Goal: Transaction & Acquisition: Obtain resource

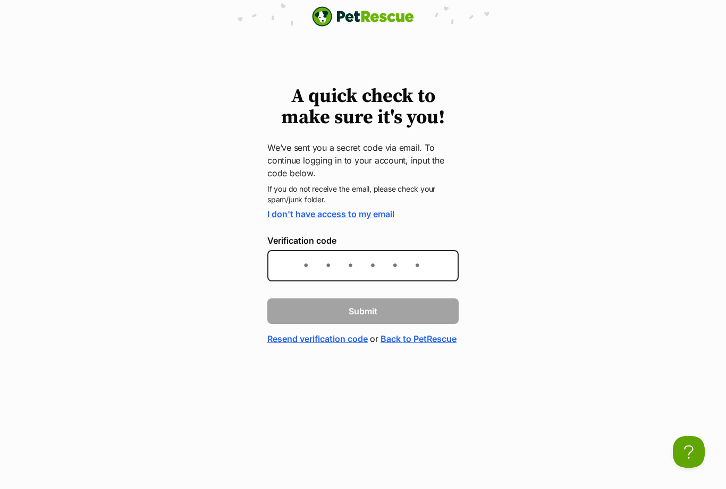
click at [360, 219] on link "I don't have access to my email" at bounding box center [330, 214] width 127 height 11
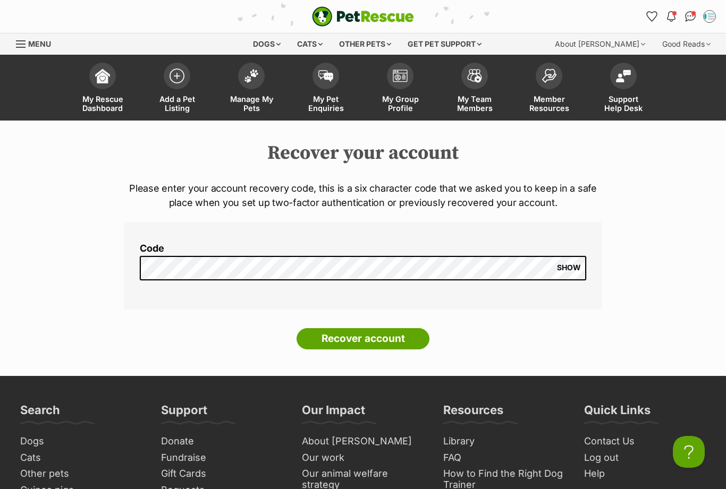
click at [568, 268] on span "SHOW" at bounding box center [569, 268] width 24 height 9
click at [309, 46] on div "Cats" at bounding box center [310, 43] width 40 height 21
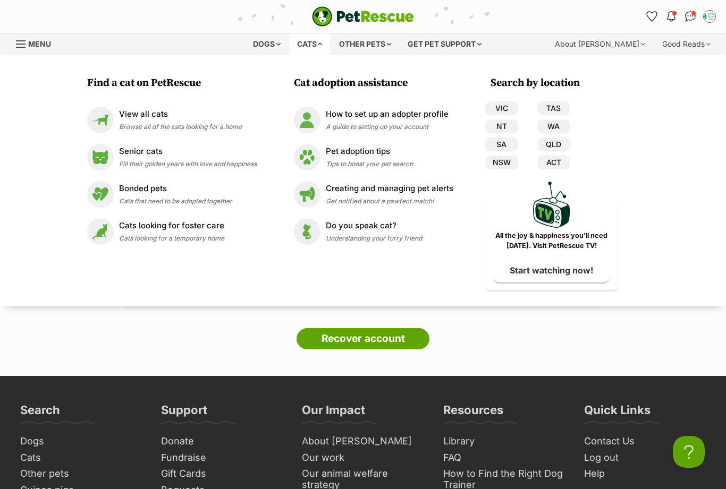
click at [121, 116] on p "View all cats" at bounding box center [180, 114] width 123 height 12
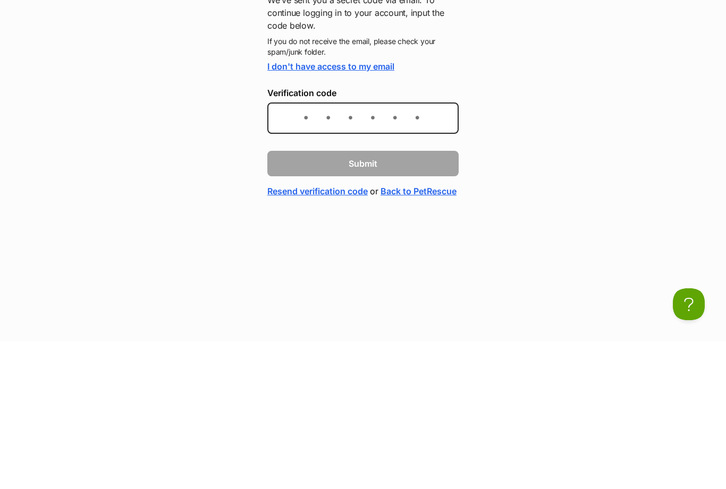
click at [344, 209] on link "I don't have access to my email" at bounding box center [330, 214] width 127 height 11
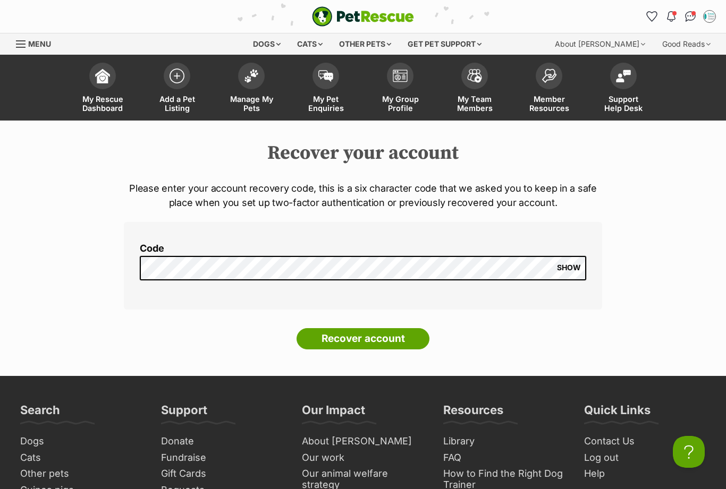
click at [671, 13] on img "Notifications" at bounding box center [671, 16] width 9 height 11
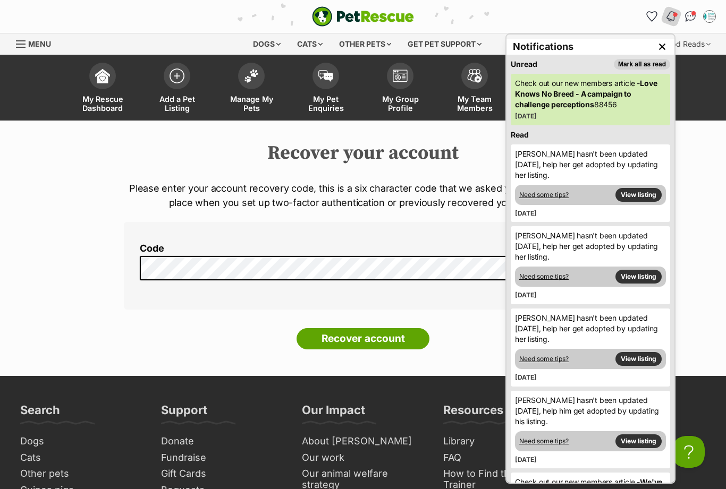
click at [688, 13] on img "Conversations" at bounding box center [690, 16] width 11 height 11
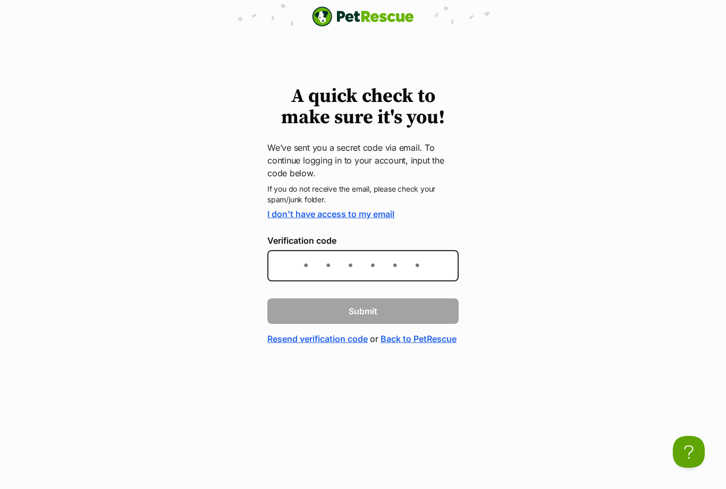
click at [355, 338] on link "Resend verification code" at bounding box center [317, 339] width 100 height 13
click at [380, 345] on link "Back to PetRescue" at bounding box center [418, 339] width 76 height 13
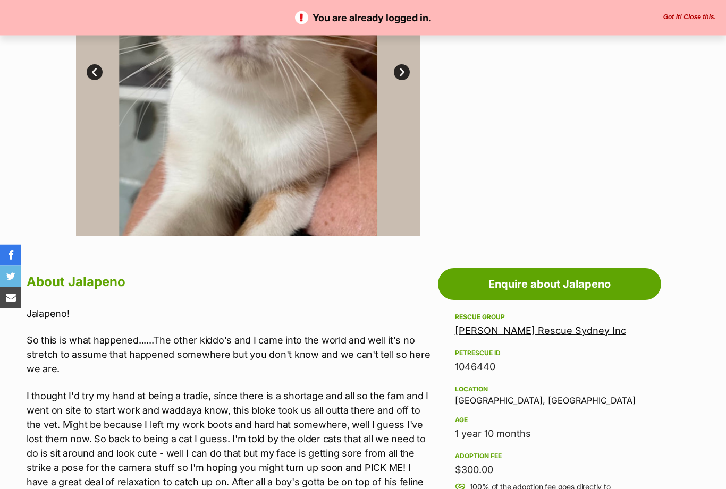
click at [688, 18] on button "Got it! Close this." at bounding box center [689, 17] width 59 height 9
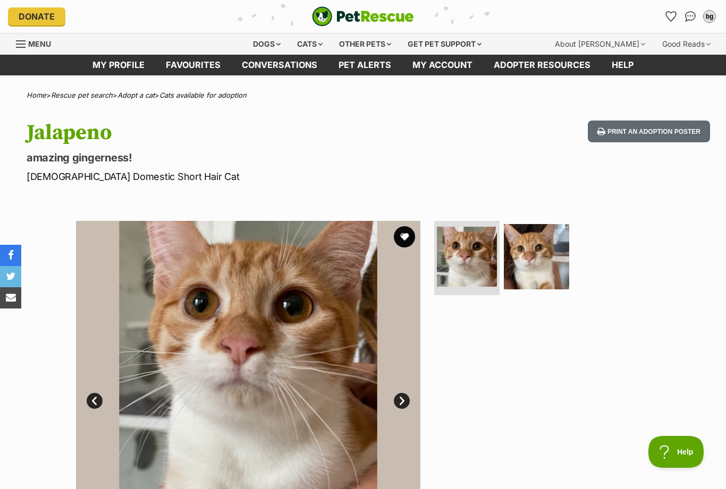
click at [299, 42] on div "Cats" at bounding box center [310, 43] width 40 height 21
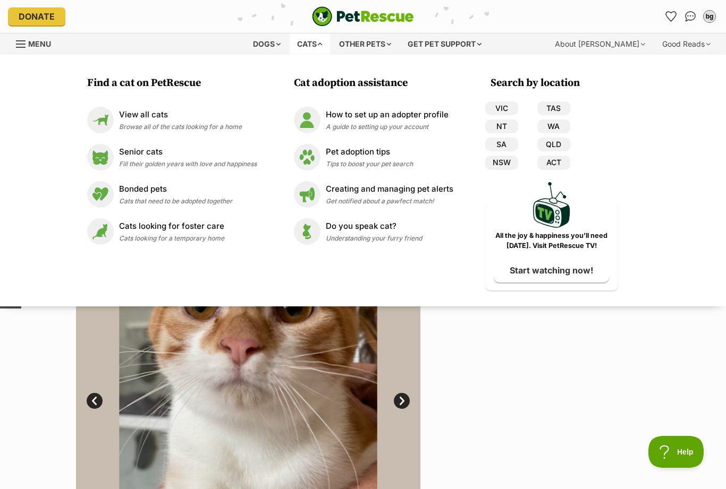
click at [148, 124] on span "Browse all of the cats looking for a home" at bounding box center [180, 127] width 123 height 8
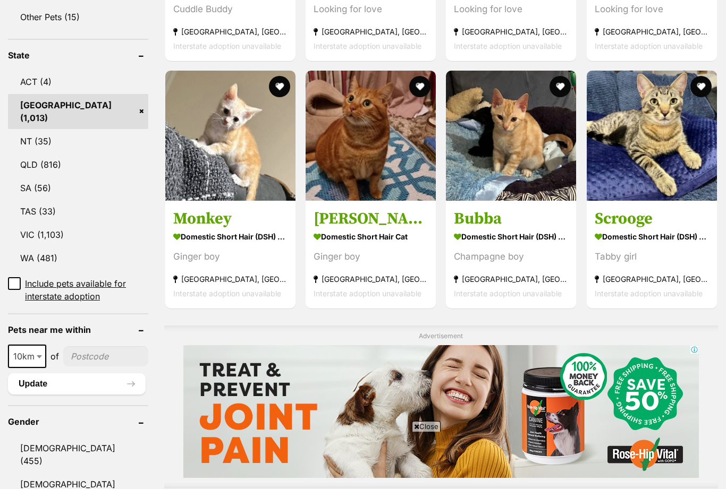
scroll to position [573, 0]
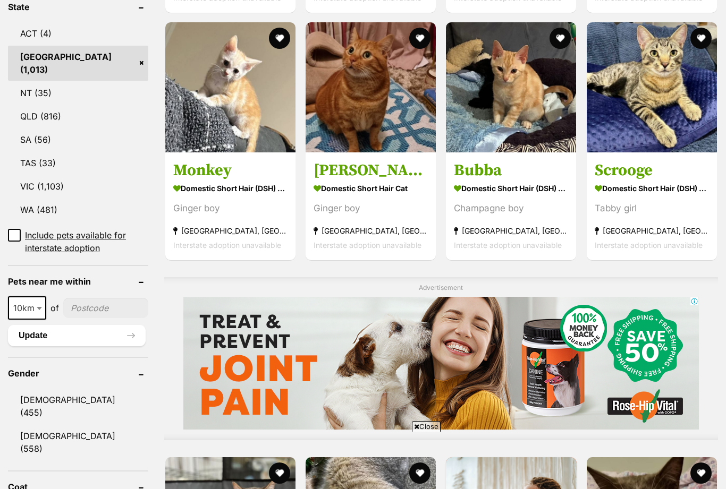
click at [39, 310] on b at bounding box center [39, 308] width 5 height 3
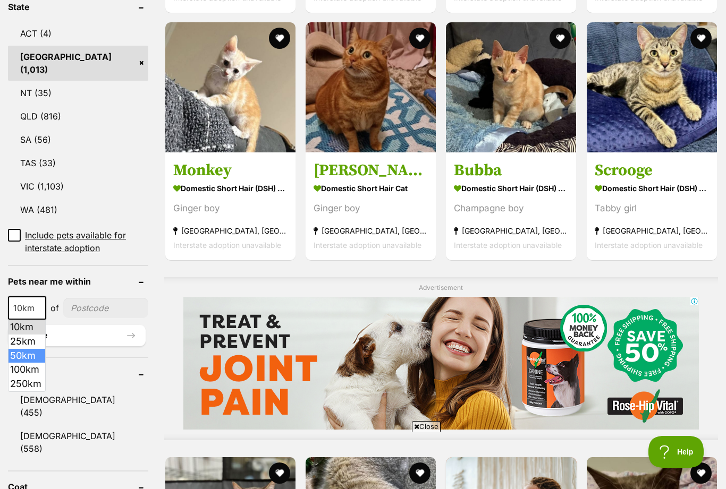
select select "50"
click at [101, 308] on input"] "postcode" at bounding box center [106, 308] width 83 height 20
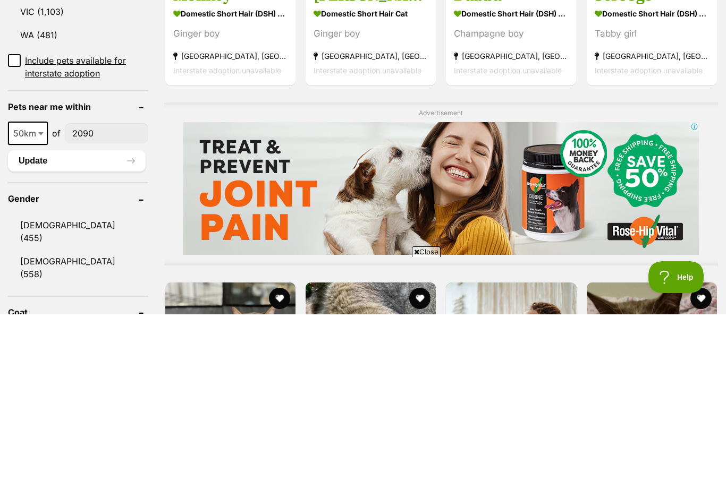
type input"] "2090"
click at [58, 389] on link "Male (455)" at bounding box center [78, 406] width 140 height 35
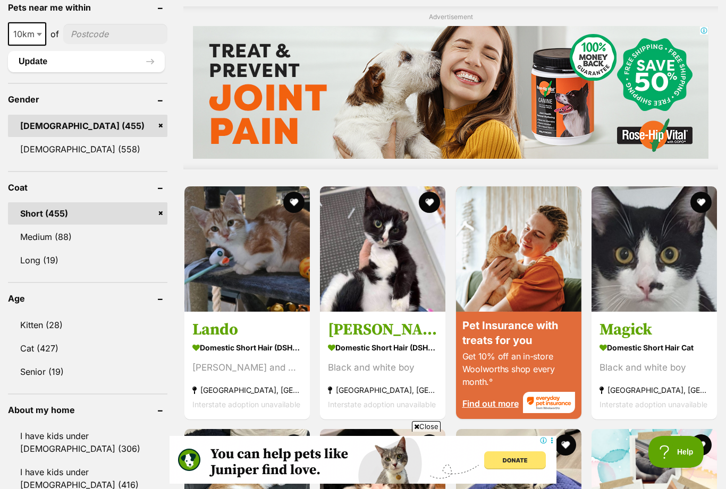
click at [53, 350] on link "Cat (427)" at bounding box center [87, 348] width 159 height 22
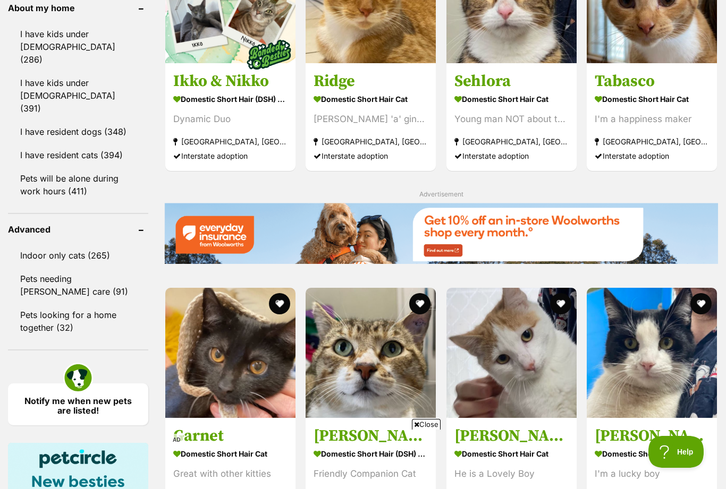
scroll to position [1276, 0]
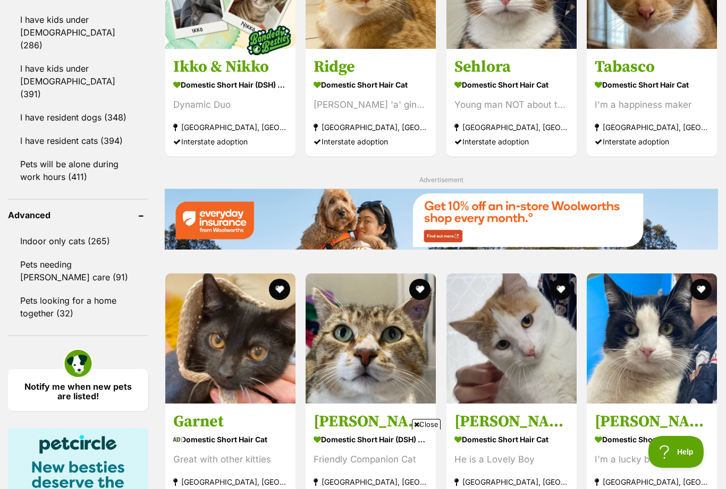
click at [44, 246] on link "Indoor only cats (265)" at bounding box center [78, 241] width 140 height 22
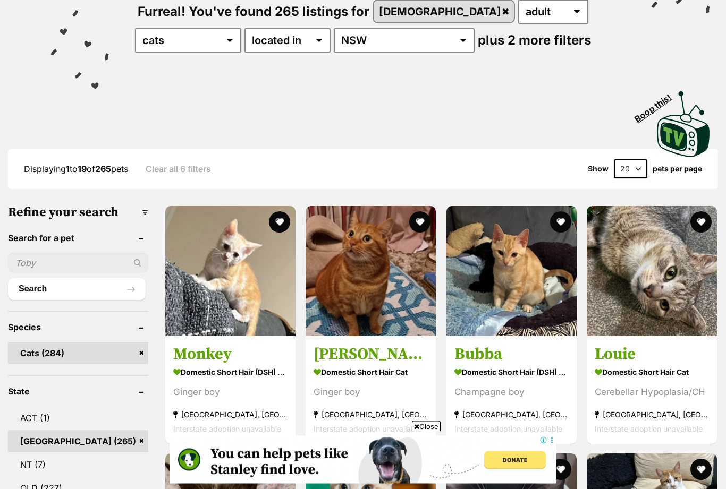
scroll to position [152, 0]
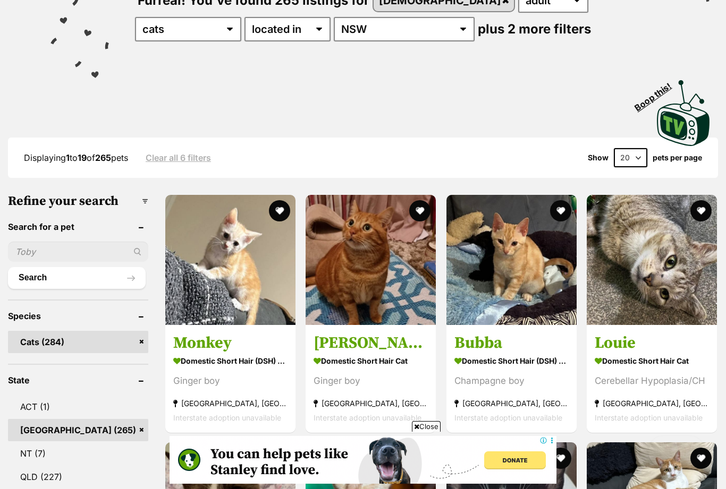
click at [361, 365] on strong "Domestic Short Hair Cat" at bounding box center [370, 360] width 114 height 15
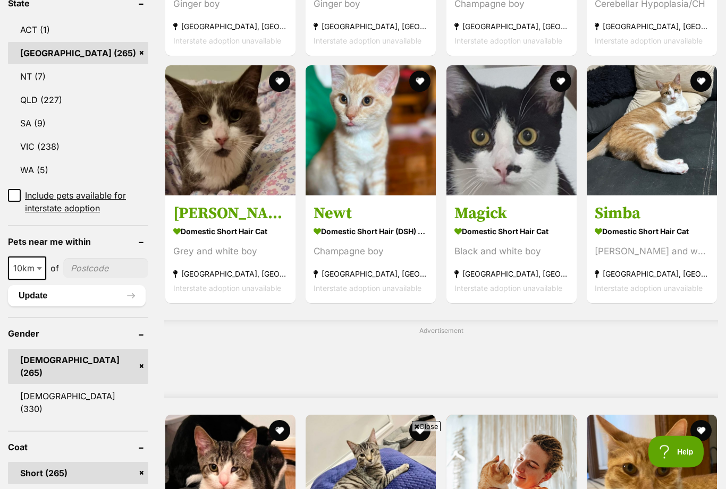
scroll to position [530, 0]
click at [87, 278] on input"] "postcode" at bounding box center [105, 268] width 85 height 20
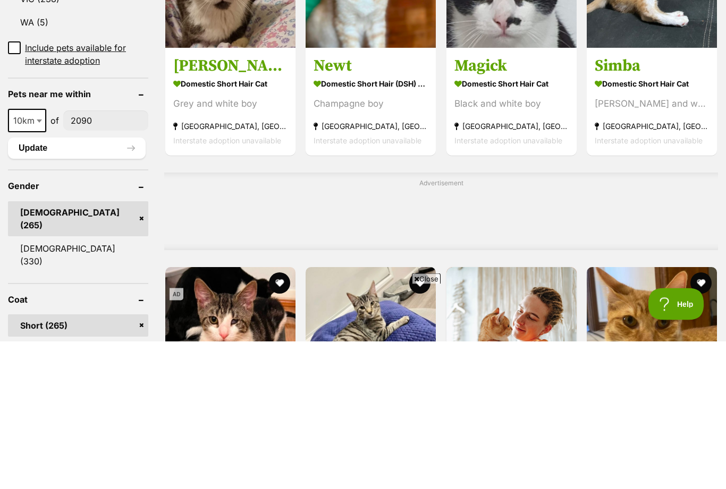
type input"] "2090"
click at [41, 257] on span at bounding box center [40, 268] width 11 height 23
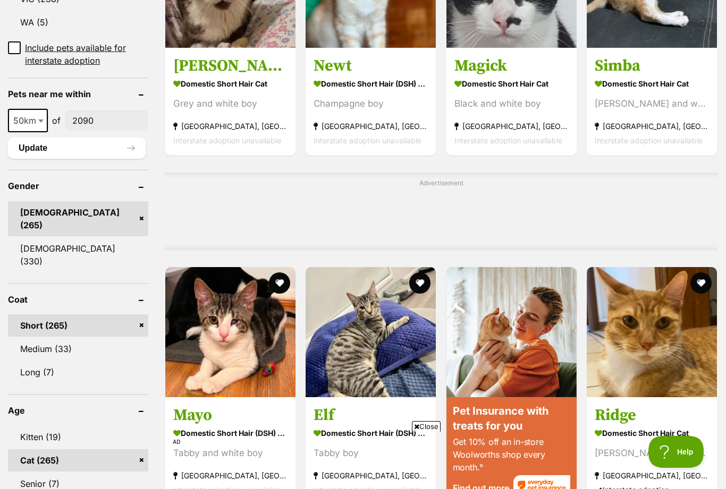
select select "50"
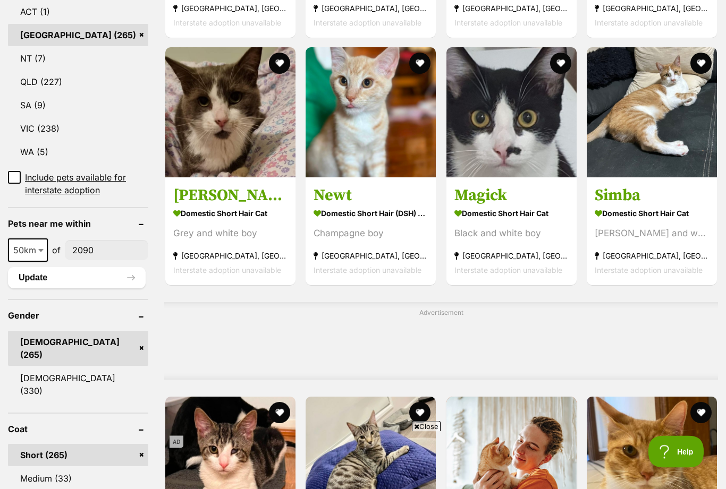
click at [52, 289] on button "Update" at bounding box center [77, 278] width 138 height 21
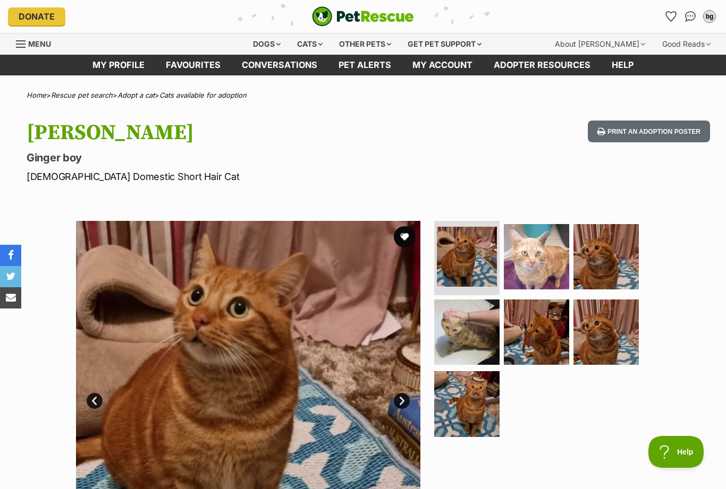
click at [404, 241] on button "favourite" at bounding box center [404, 236] width 21 height 21
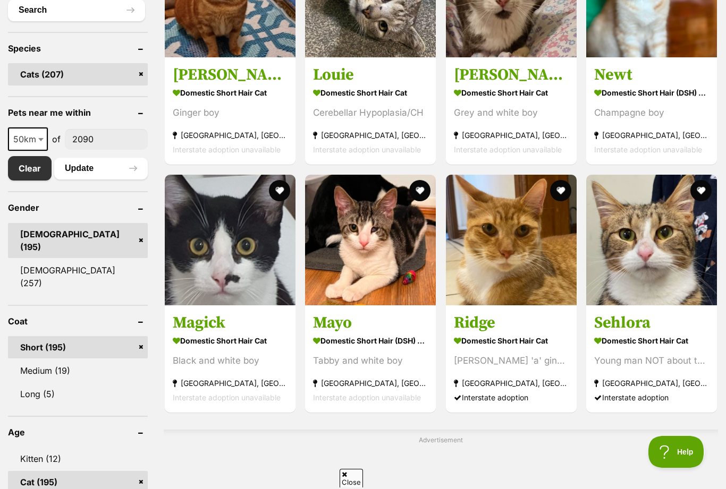
scroll to position [247, 0]
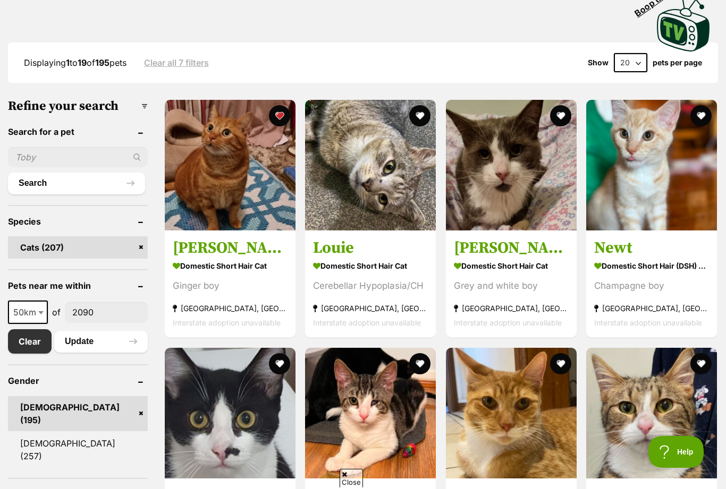
click at [557, 372] on button "favourite" at bounding box center [559, 363] width 21 height 21
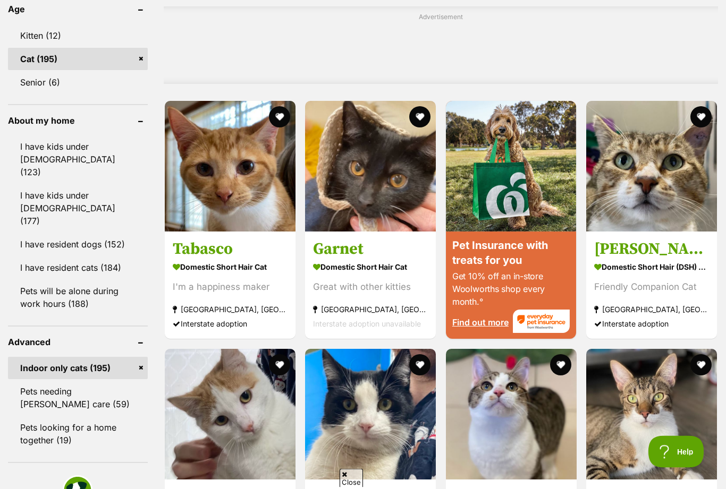
scroll to position [844, 0]
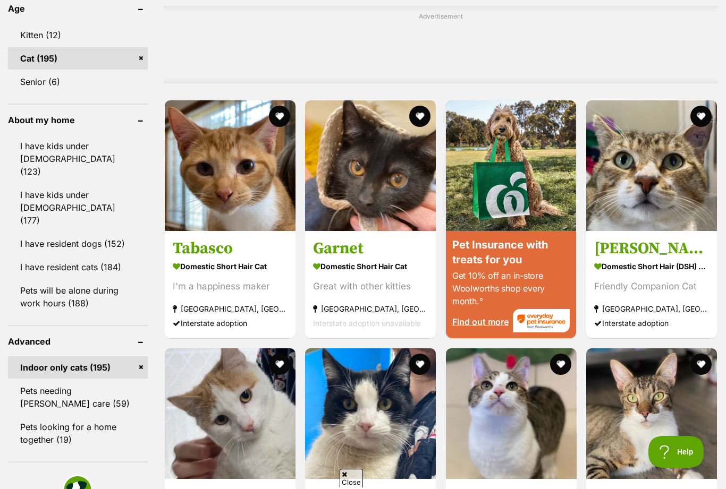
click at [234, 231] on img at bounding box center [230, 165] width 131 height 131
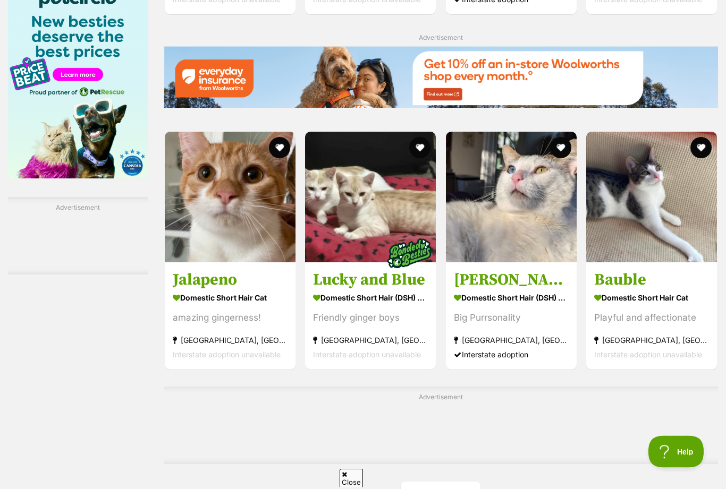
scroll to position [1417, 0]
click at [206, 348] on section "Domestic Short Hair Cat amazing gingerness! Ermington, NSW Interstate adoption …" at bounding box center [230, 326] width 115 height 72
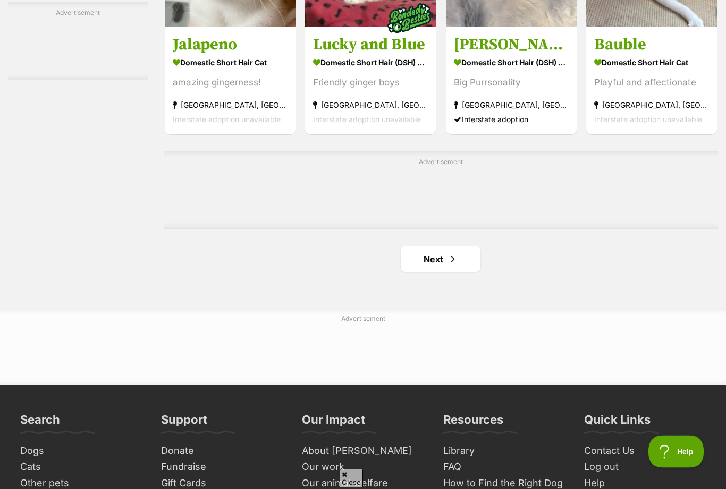
scroll to position [1652, 0]
click at [447, 266] on span "Next page" at bounding box center [452, 259] width 11 height 13
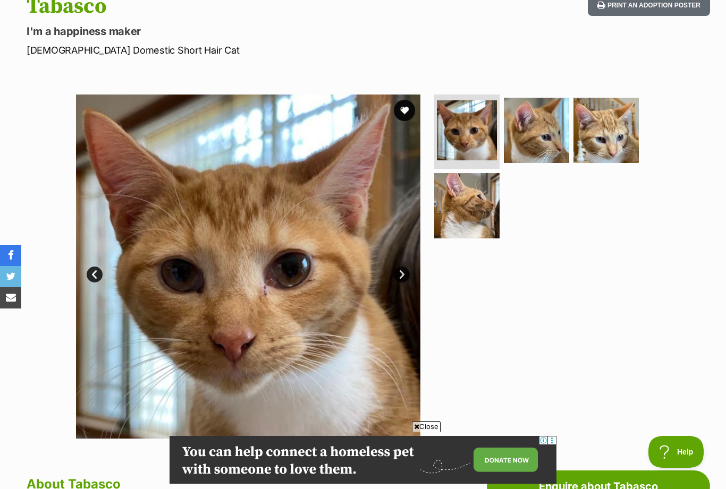
scroll to position [122, 0]
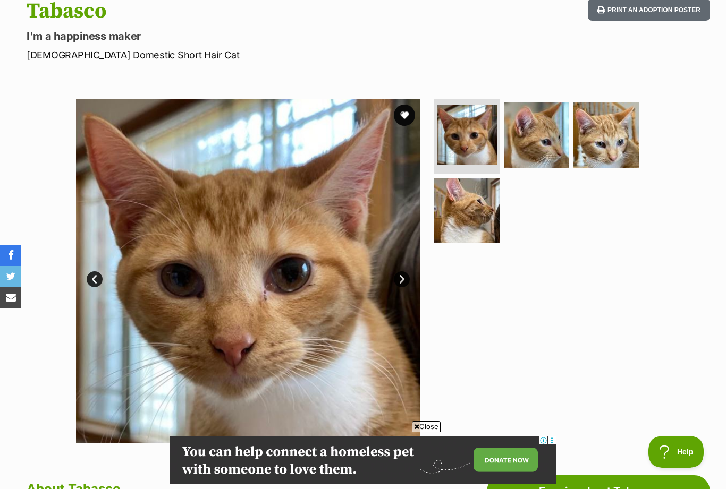
click at [409, 112] on button "favourite" at bounding box center [404, 115] width 21 height 21
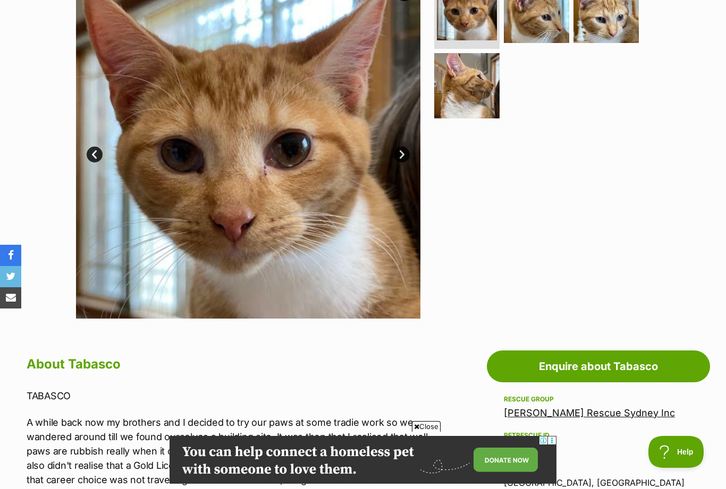
scroll to position [244, 0]
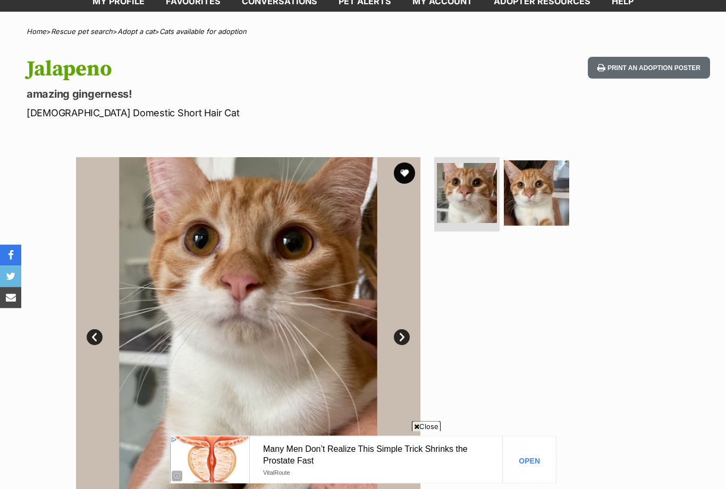
scroll to position [63, 0]
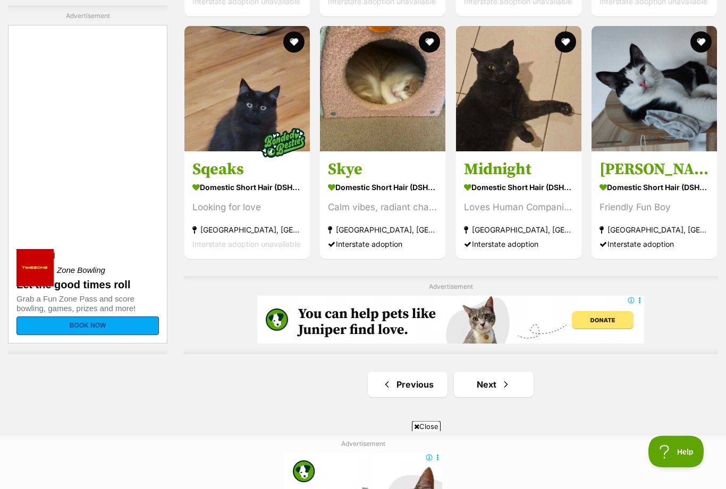
scroll to position [1586, 0]
click at [498, 386] on link "Next" at bounding box center [494, 385] width 80 height 26
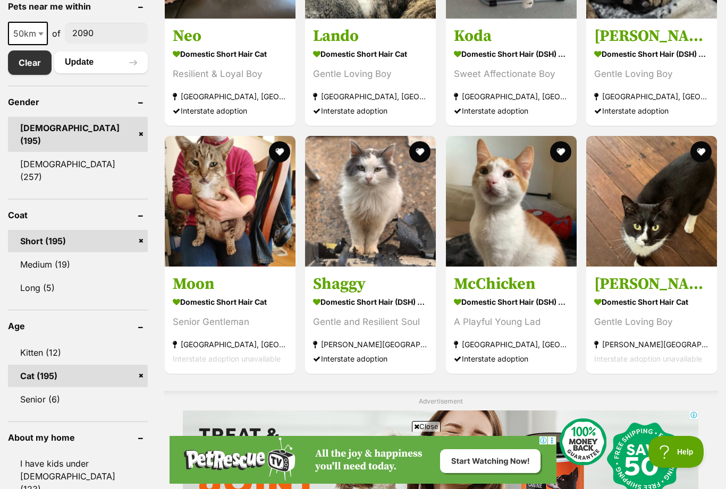
click at [498, 329] on div "A Playful Young Lad" at bounding box center [511, 322] width 115 height 14
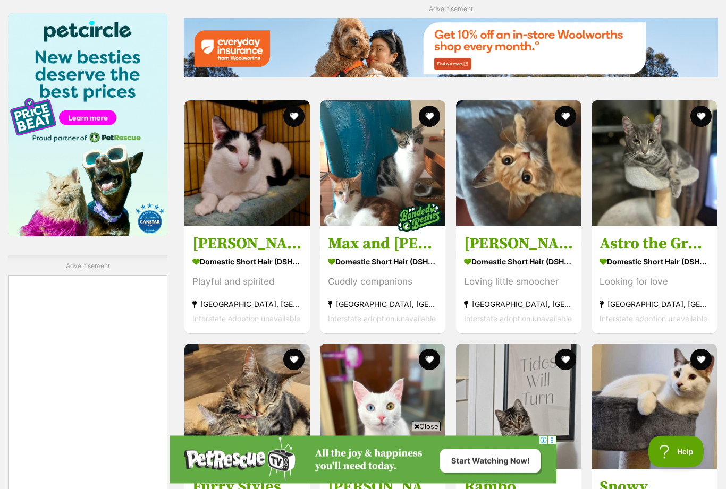
scroll to position [1336, 0]
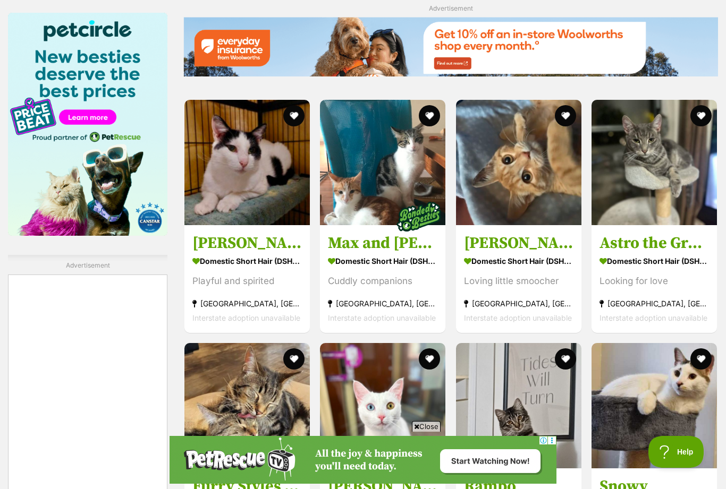
click at [528, 270] on section "Domestic Short Hair (DSH) Cat Loving little smoocher Roseville, NSW Interstate …" at bounding box center [518, 289] width 109 height 72
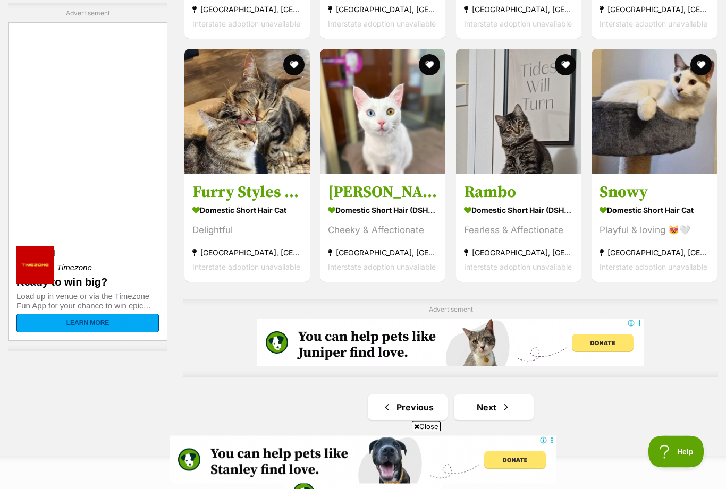
scroll to position [1630, 0]
click at [502, 406] on span "Next page" at bounding box center [506, 407] width 11 height 13
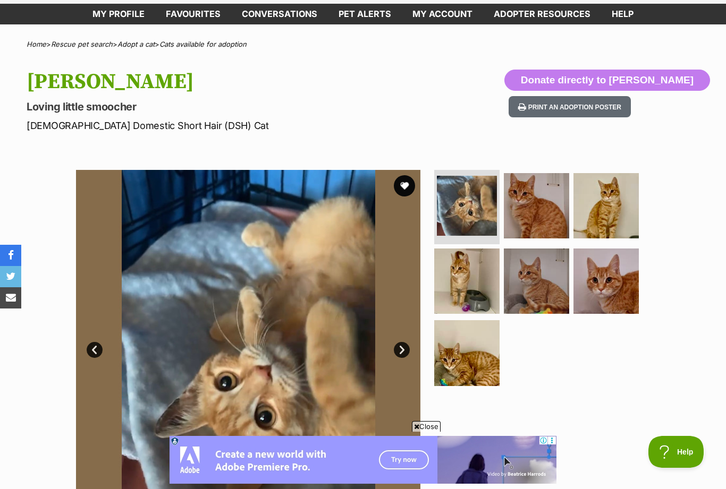
scroll to position [33, 0]
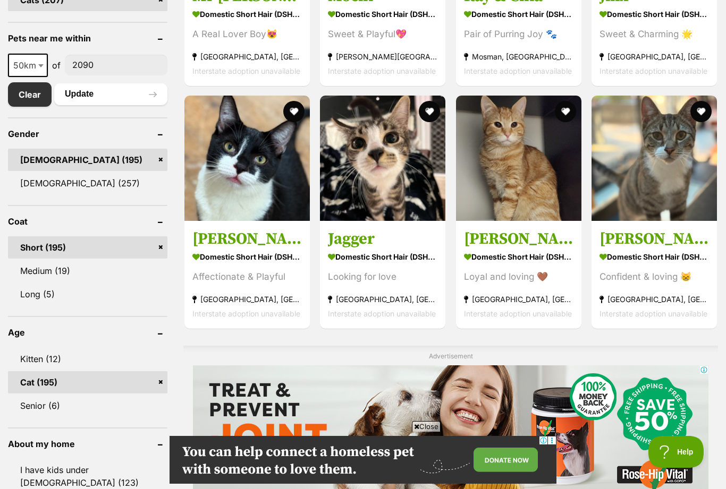
click at [520, 281] on div "Loyal and loving 🤎" at bounding box center [518, 277] width 109 height 14
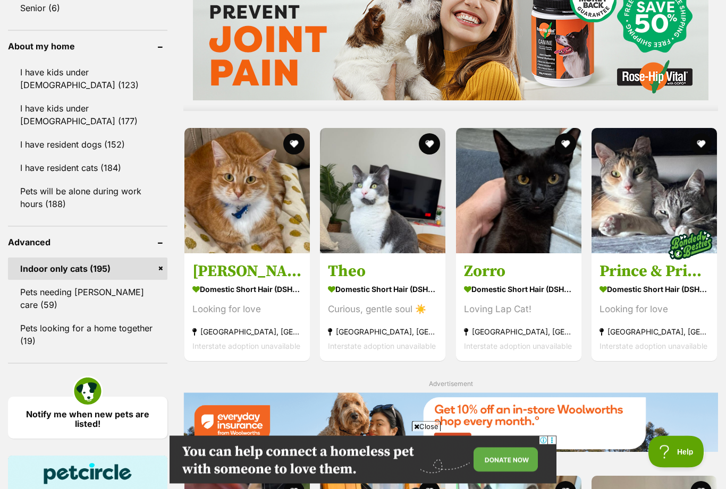
click at [246, 282] on strong "Domestic Short Hair (DSH) Cat" at bounding box center [246, 289] width 109 height 15
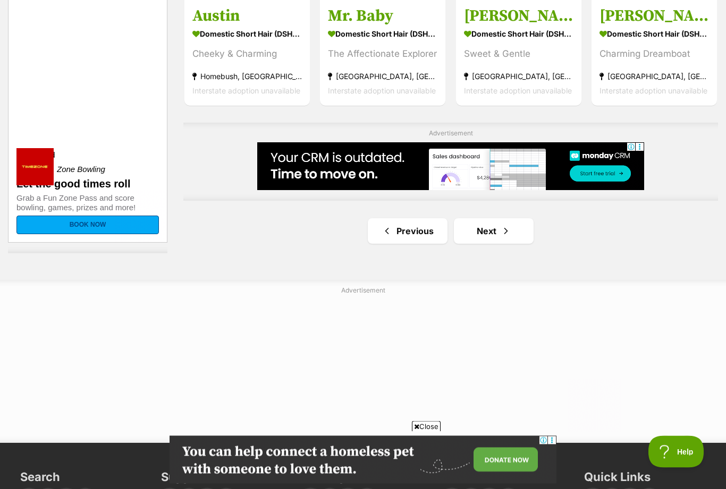
scroll to position [1739, 0]
click at [503, 225] on span "Next page" at bounding box center [506, 231] width 11 height 13
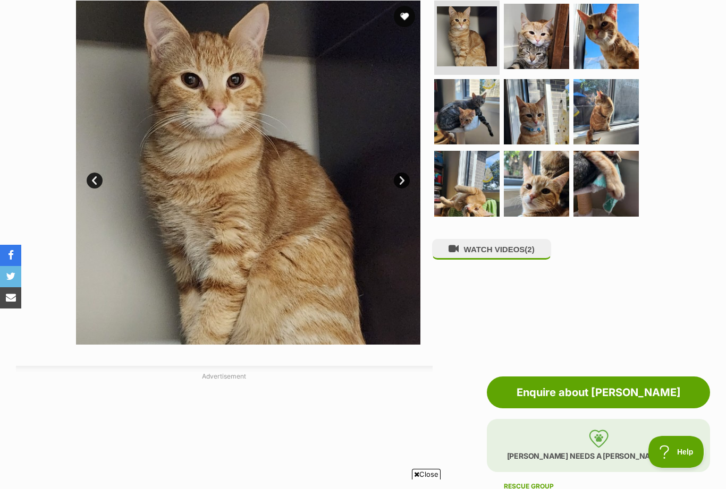
scroll to position [160, 0]
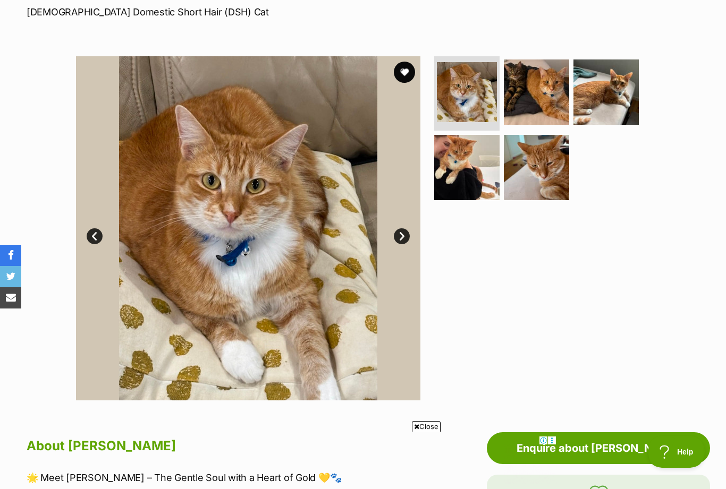
scroll to position [151, 0]
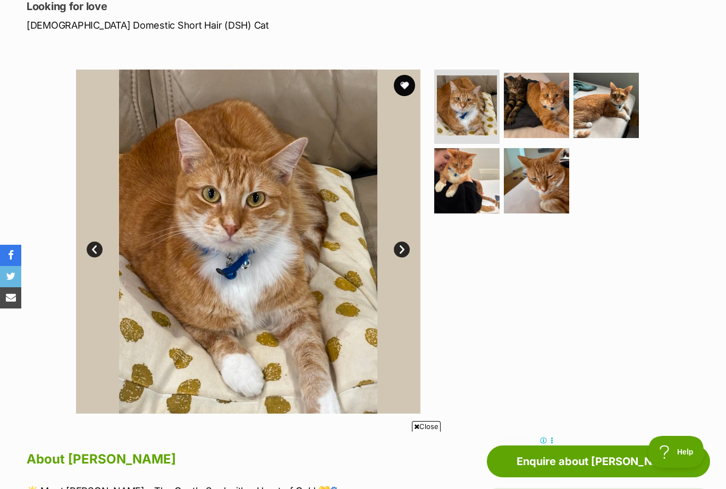
click at [405, 85] on button "favourite" at bounding box center [404, 85] width 21 height 21
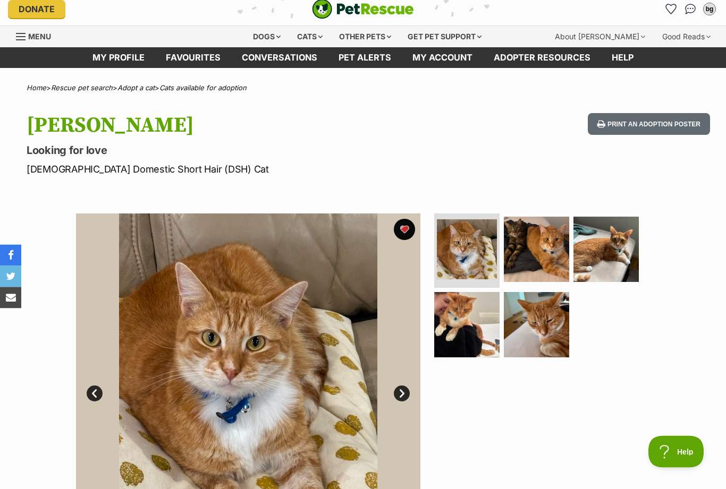
scroll to position [0, 0]
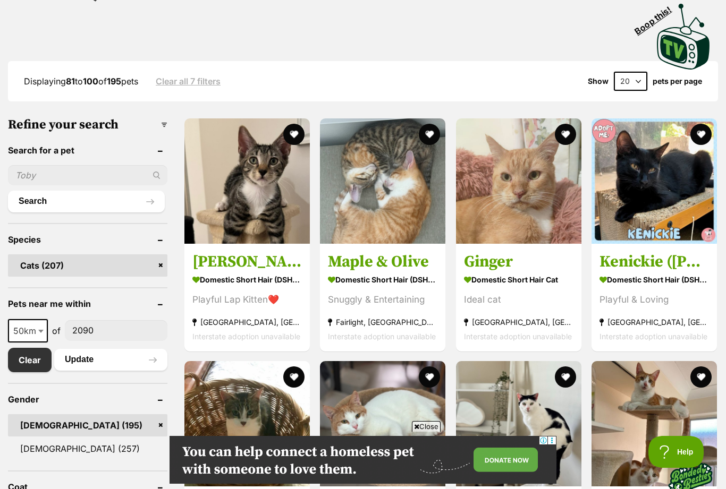
click at [503, 275] on strong "Domestic Short Hair Cat" at bounding box center [518, 279] width 109 height 15
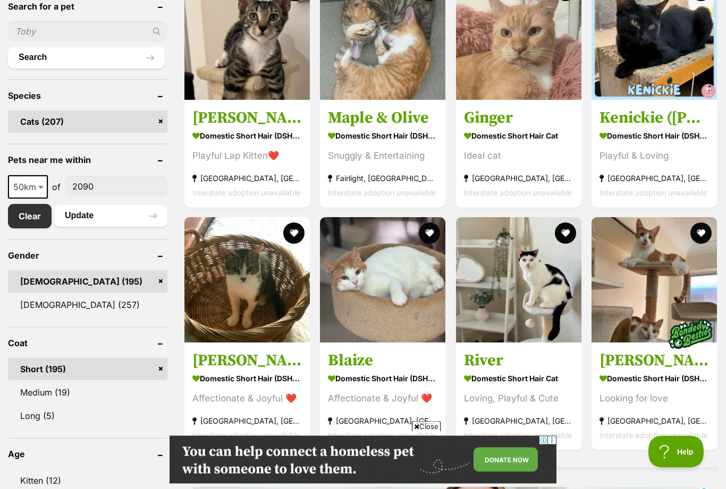
scroll to position [374, 0]
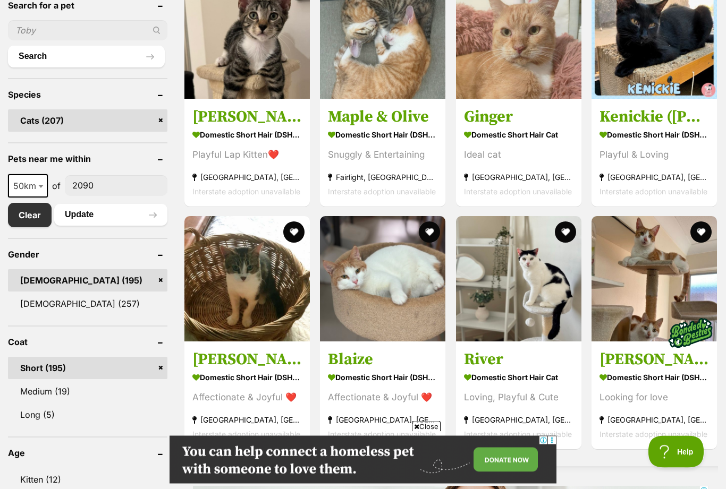
click at [395, 287] on img at bounding box center [382, 279] width 125 height 125
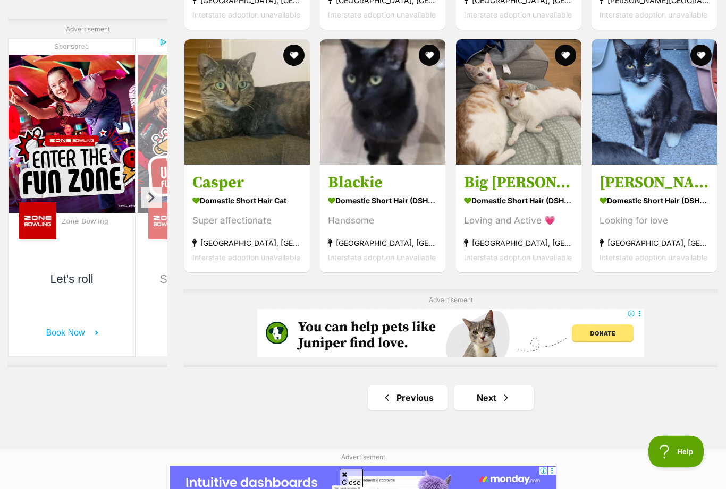
scroll to position [1583, 0]
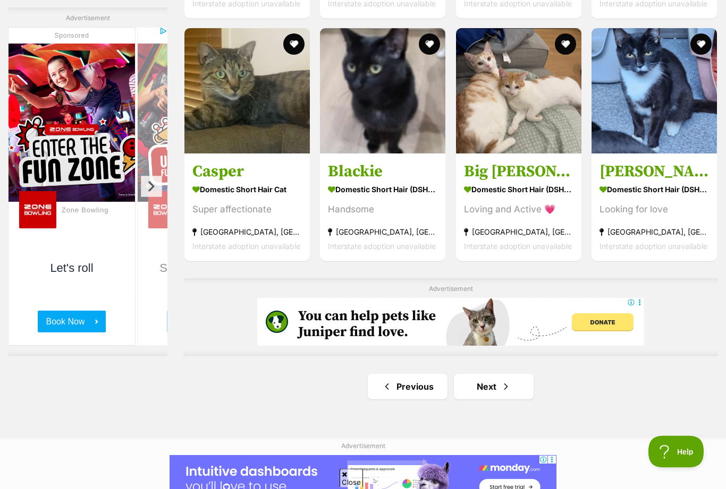
click at [499, 389] on link "Next" at bounding box center [494, 388] width 80 height 26
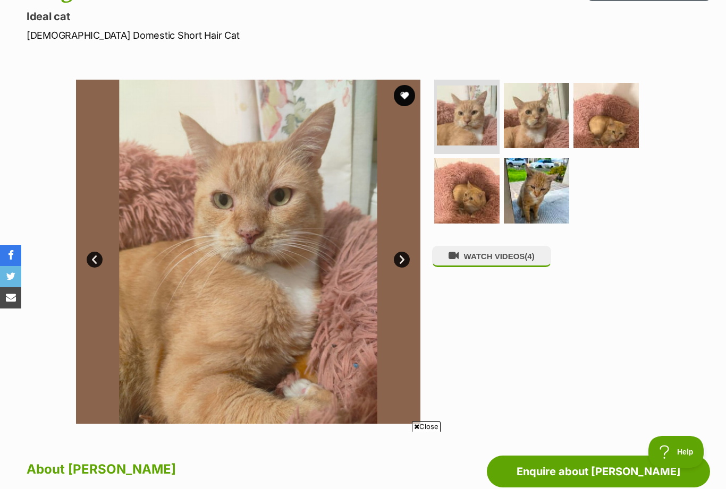
scroll to position [135, 0]
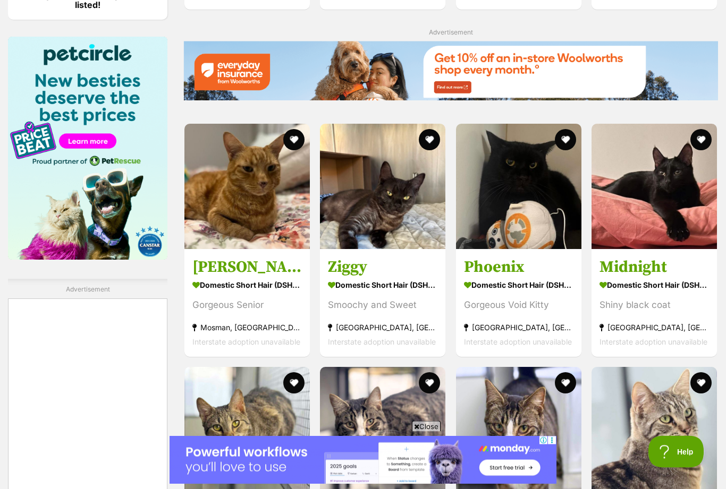
scroll to position [1311, 0]
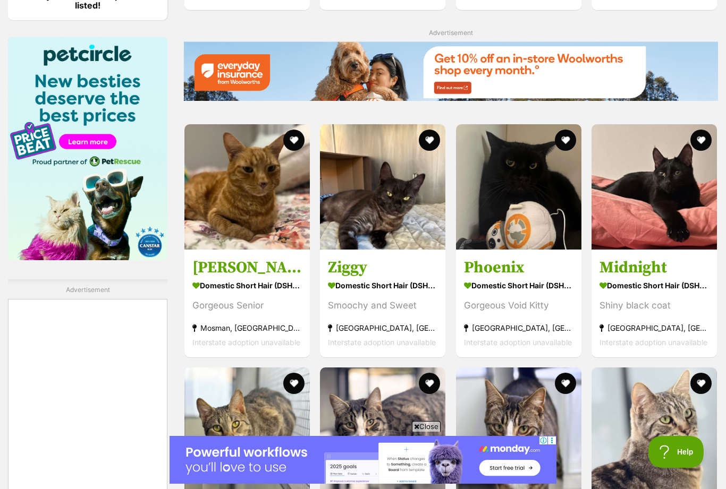
click at [257, 208] on img at bounding box center [246, 186] width 125 height 125
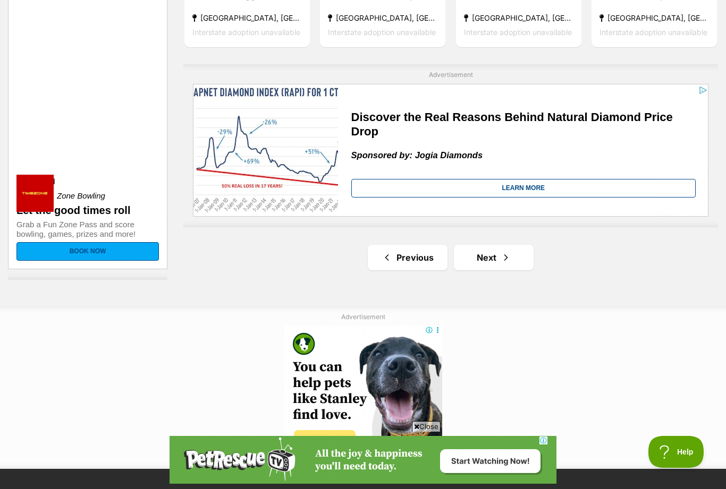
scroll to position [0, 0]
click at [497, 261] on link "Next" at bounding box center [494, 258] width 80 height 26
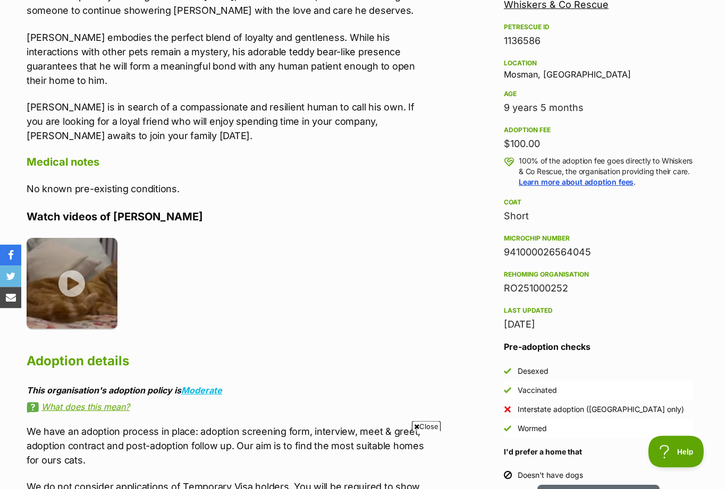
scroll to position [716, 0]
click at [74, 271] on img at bounding box center [72, 283] width 91 height 91
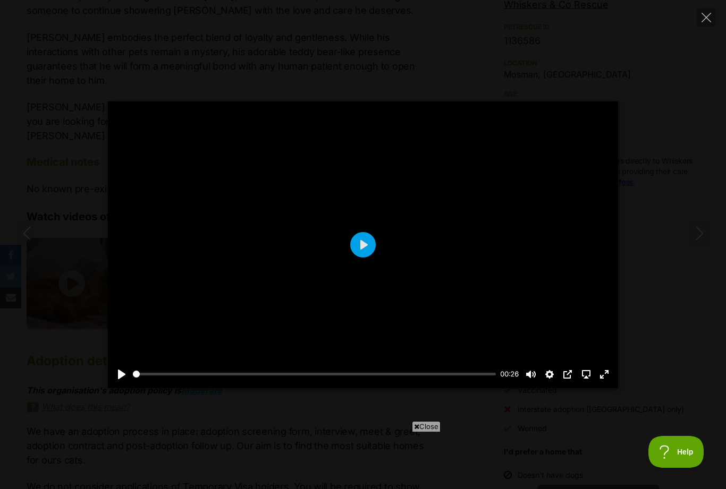
click at [364, 258] on button "Play" at bounding box center [363, 245] width 26 height 26
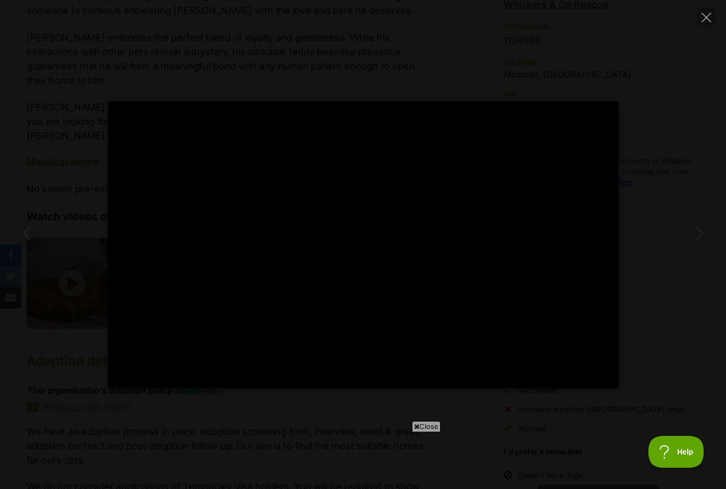
type input "100"
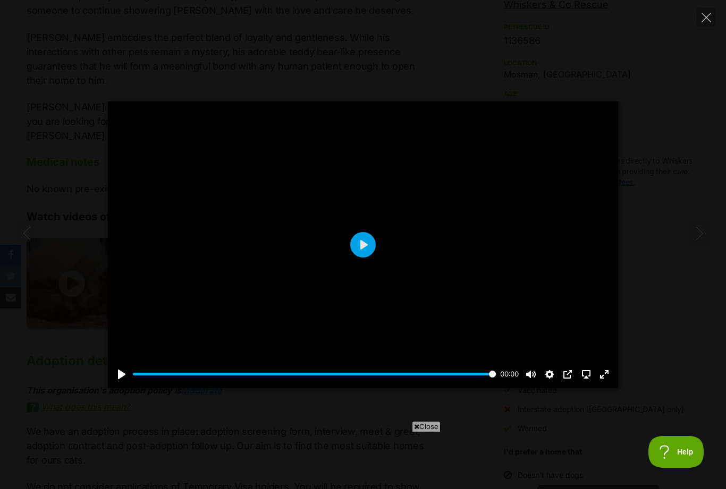
scroll to position [0, 0]
click at [706, 15] on icon "Close" at bounding box center [706, 18] width 10 height 10
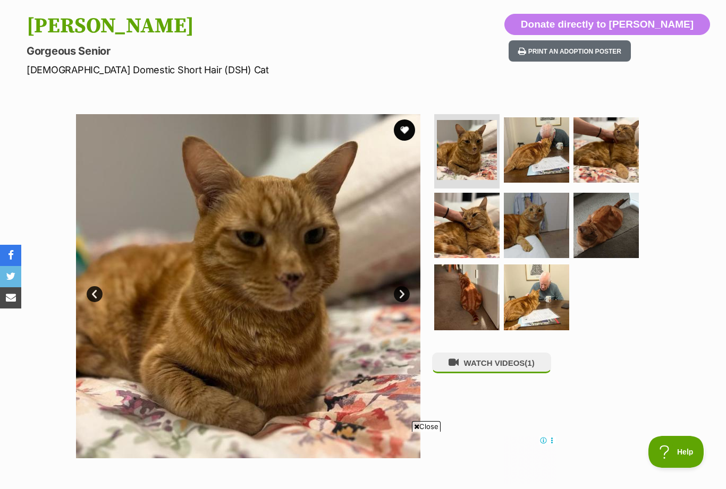
scroll to position [99, 0]
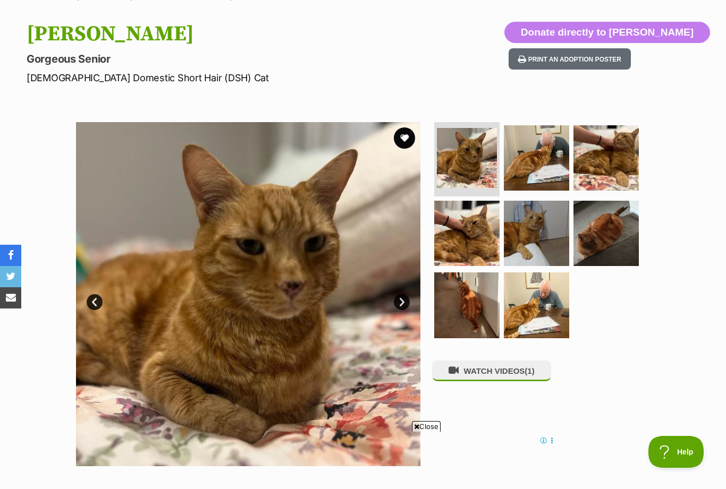
click at [406, 137] on button "favourite" at bounding box center [404, 138] width 21 height 21
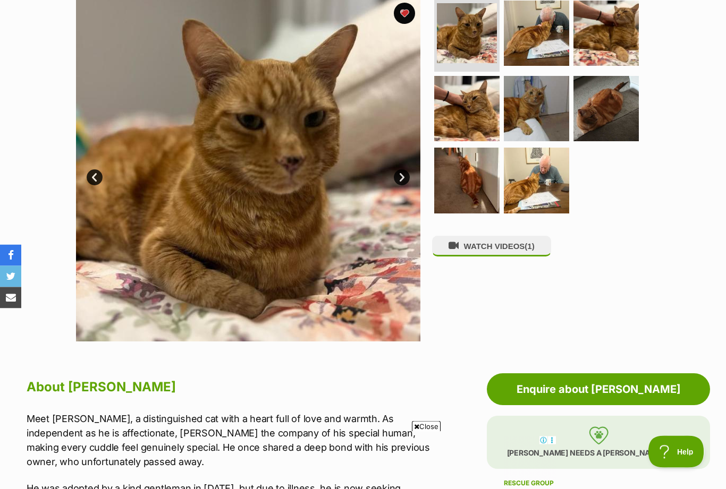
scroll to position [219, 0]
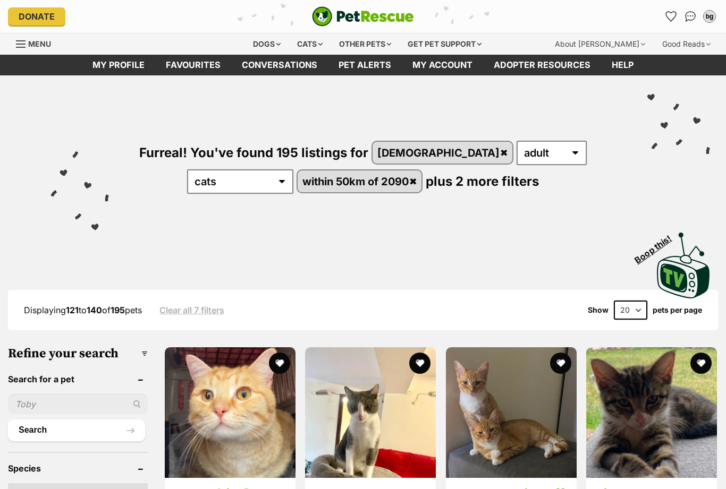
scroll to position [215, 0]
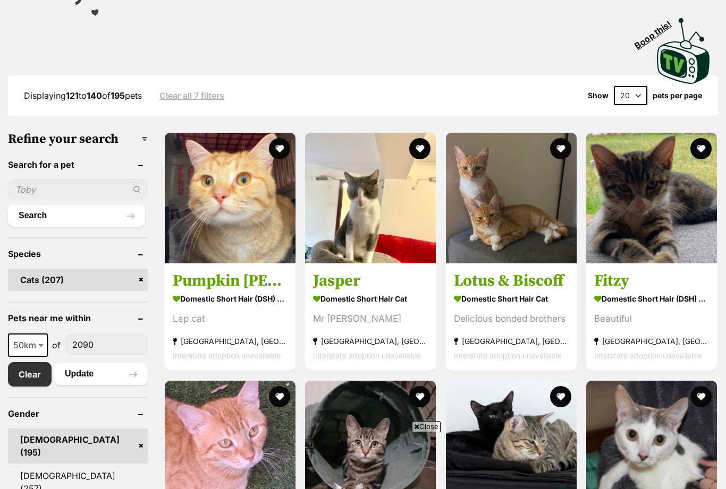
click at [223, 296] on strong "Domestic Short Hair (DSH) Cat" at bounding box center [230, 298] width 115 height 15
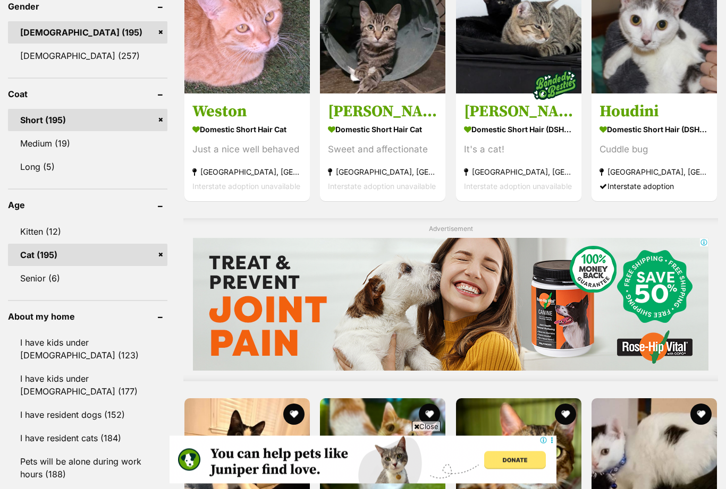
scroll to position [622, 0]
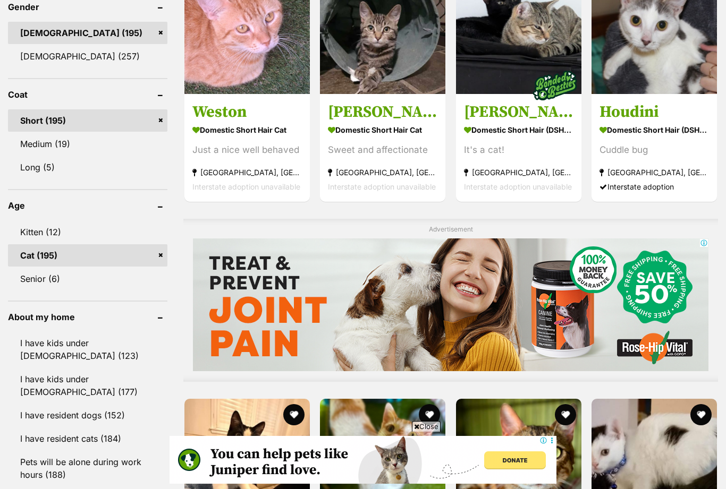
click at [252, 148] on div "Just a nice well behaved" at bounding box center [246, 150] width 109 height 14
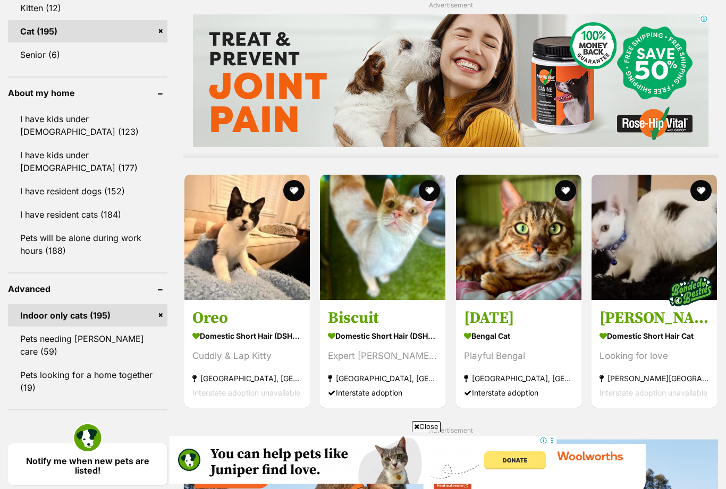
scroll to position [886, 0]
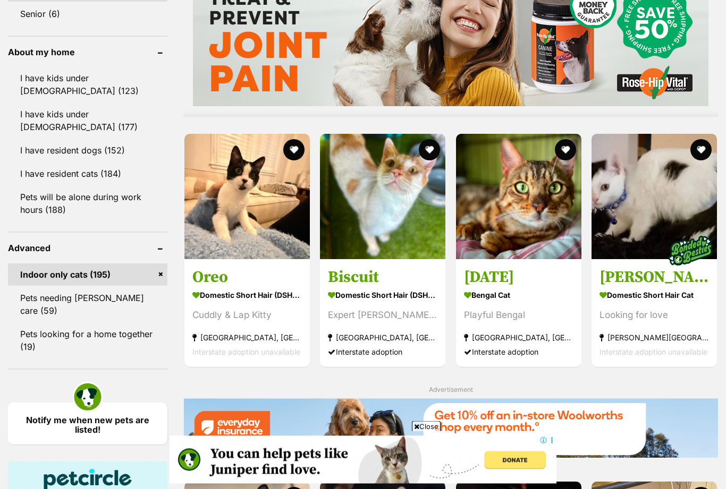
click at [378, 333] on strong "Hassall Grove, NSW" at bounding box center [382, 337] width 109 height 14
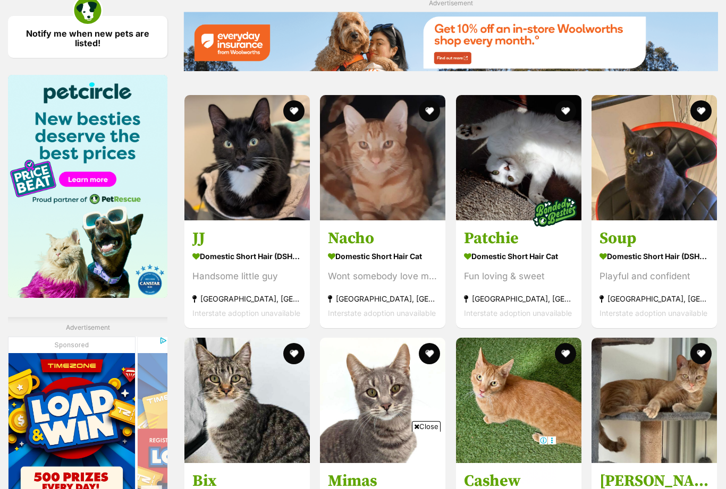
scroll to position [0, 0]
click at [373, 269] on div "Wont somebody love me?" at bounding box center [382, 276] width 109 height 14
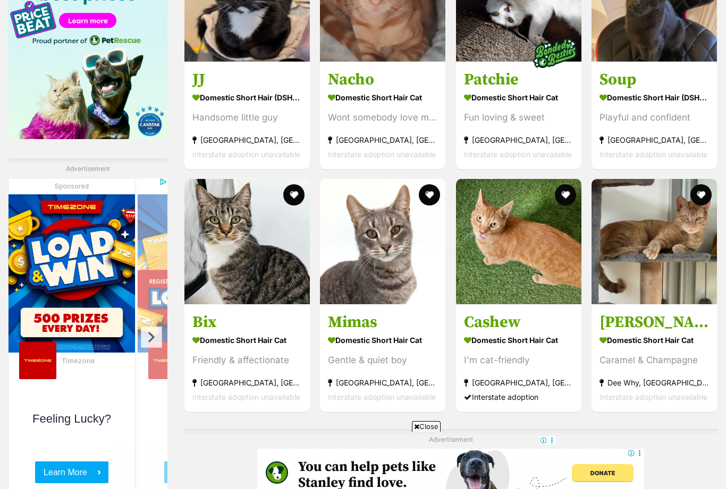
scroll to position [1435, 0]
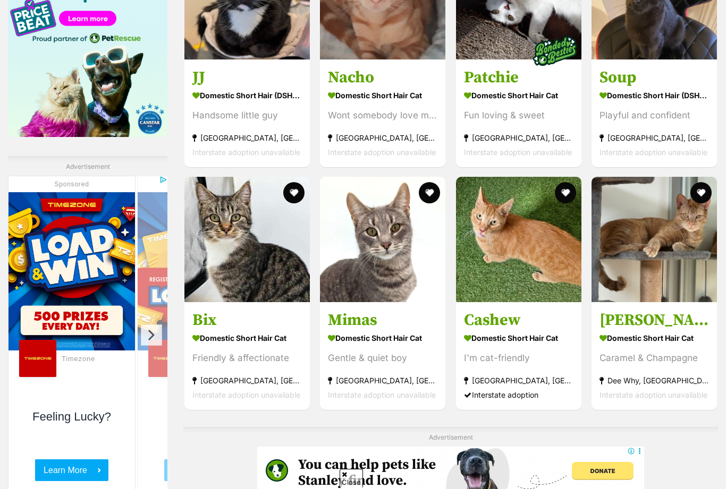
click at [510, 358] on div "I'm cat-friendly" at bounding box center [518, 358] width 109 height 14
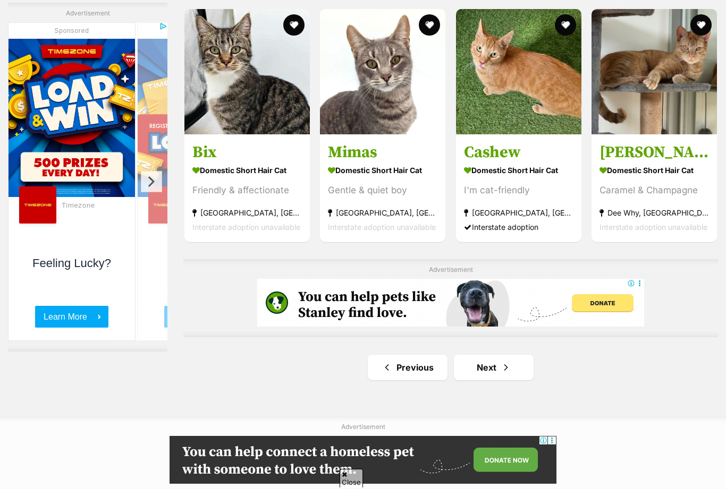
scroll to position [1575, 0]
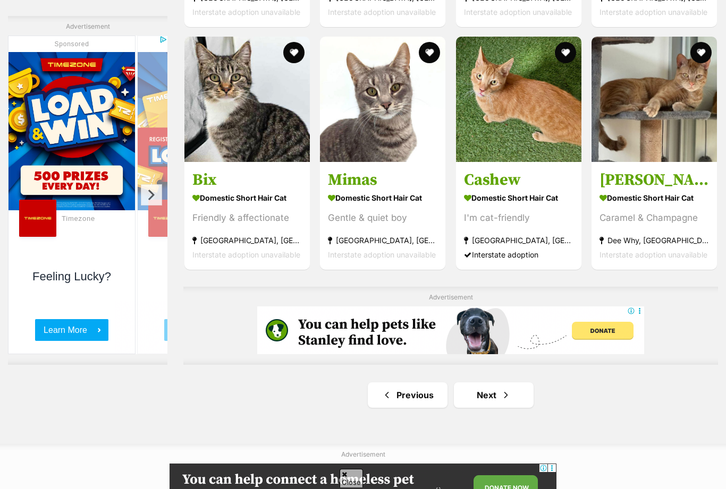
click at [660, 216] on div "Caramel & Champagne" at bounding box center [653, 218] width 109 height 14
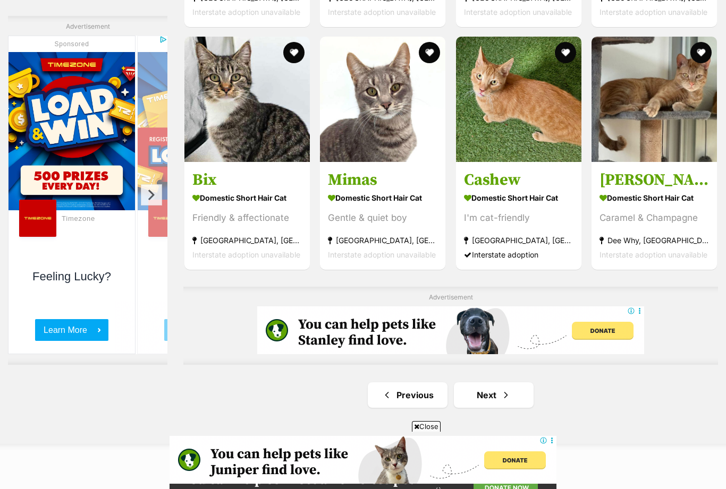
scroll to position [0, 0]
click at [649, 207] on section "Domestic Short Hair Cat Caramel & Champagne Dee Why, NSW Interstate adoption un…" at bounding box center [653, 226] width 109 height 72
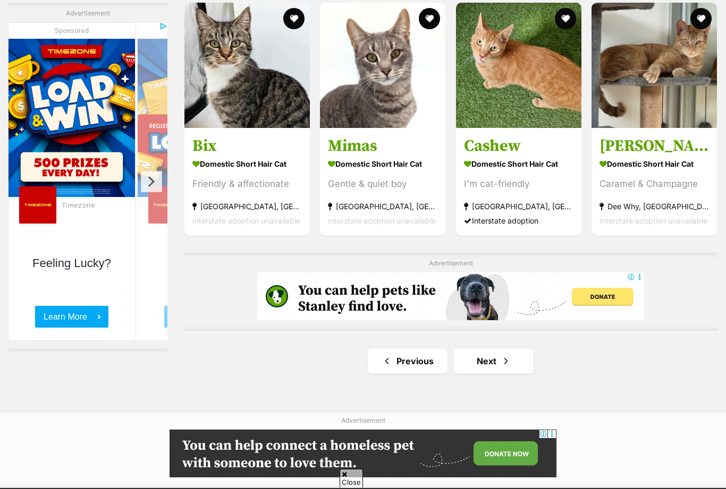
click at [663, 75] on img at bounding box center [653, 65] width 125 height 125
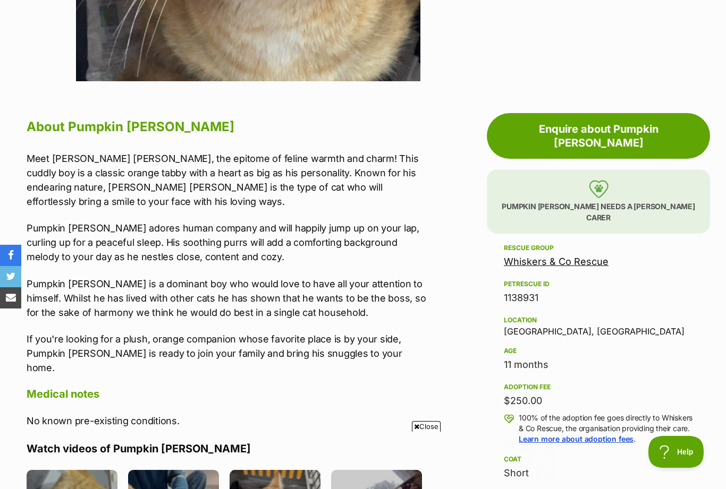
scroll to position [10, 0]
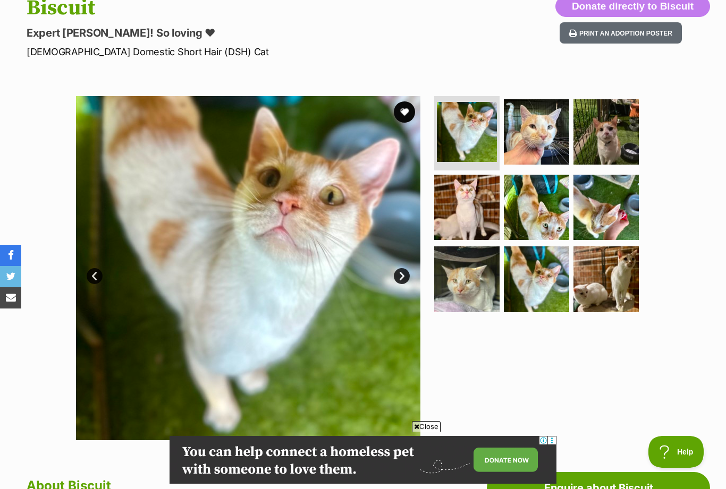
scroll to position [124, 0]
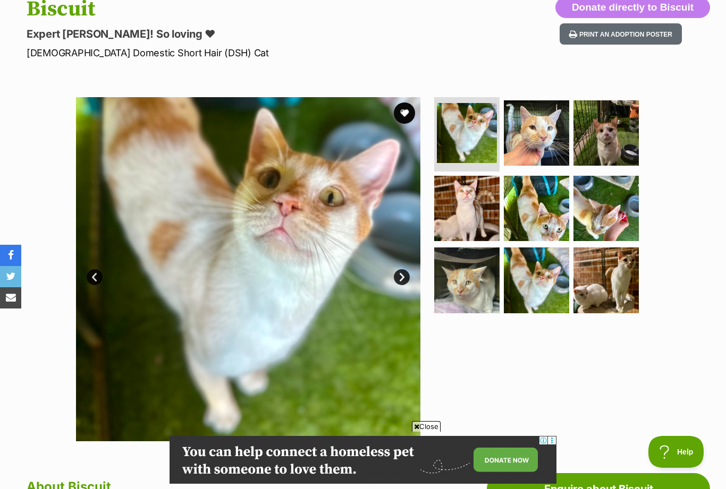
click at [605, 283] on img at bounding box center [605, 280] width 65 height 65
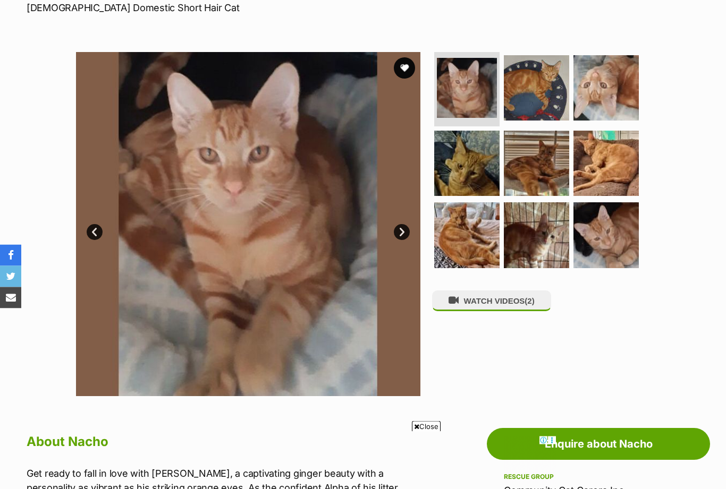
scroll to position [169, 0]
click at [408, 66] on button "favourite" at bounding box center [404, 67] width 21 height 21
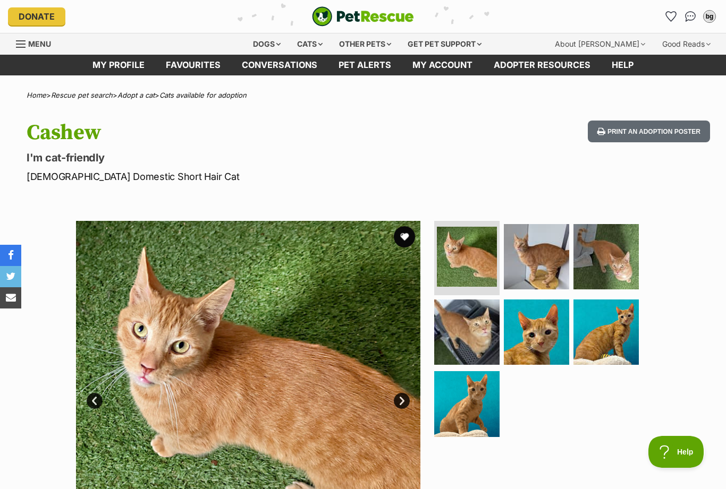
click at [406, 239] on button "favourite" at bounding box center [404, 236] width 21 height 21
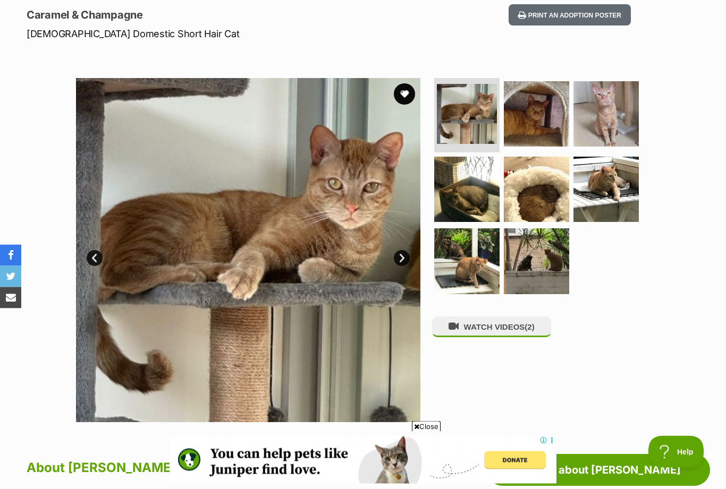
click at [405, 93] on button "favourite" at bounding box center [404, 94] width 21 height 21
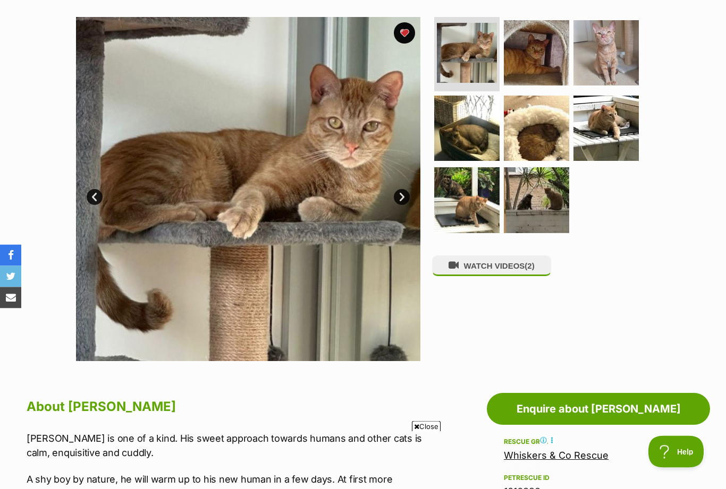
scroll to position [204, 0]
click at [478, 209] on img at bounding box center [466, 199] width 65 height 65
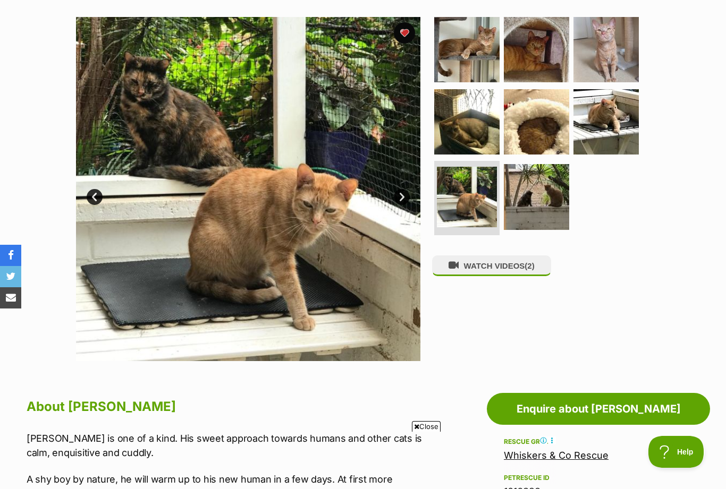
click at [530, 63] on img at bounding box center [536, 49] width 65 height 65
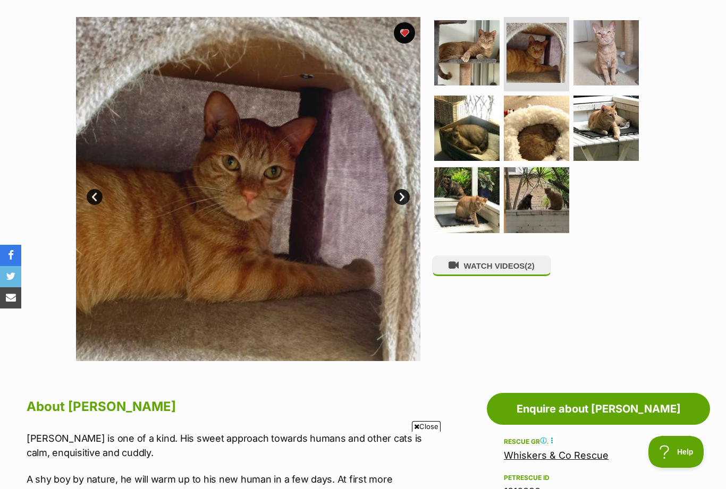
click at [607, 134] on img at bounding box center [605, 128] width 65 height 65
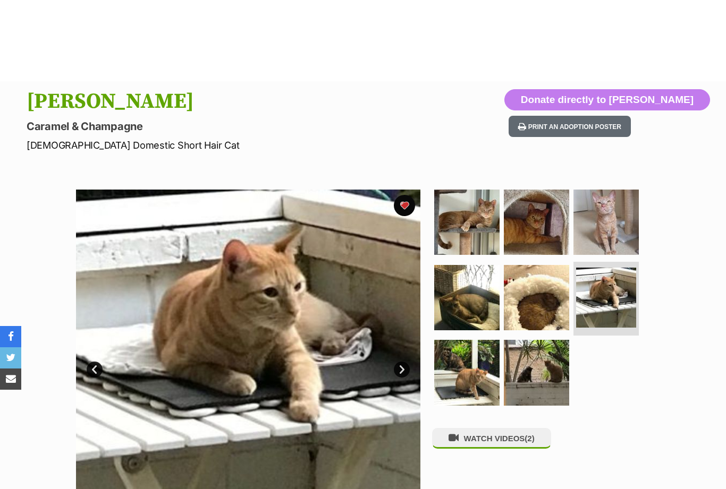
scroll to position [0, 0]
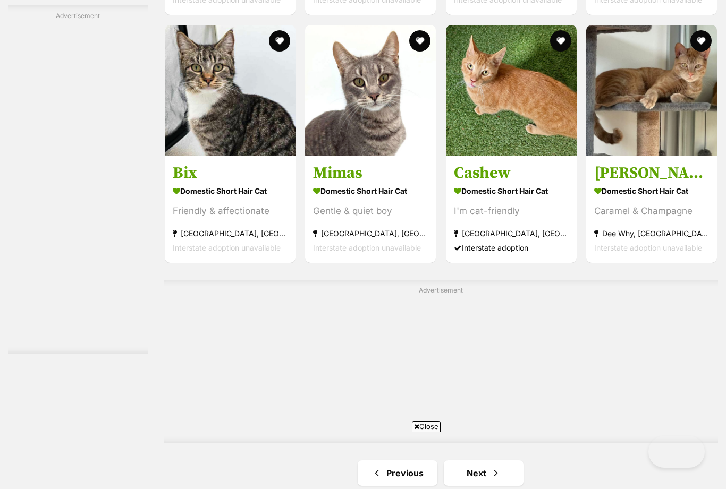
click at [476, 311] on div "Advertisement" at bounding box center [441, 361] width 554 height 163
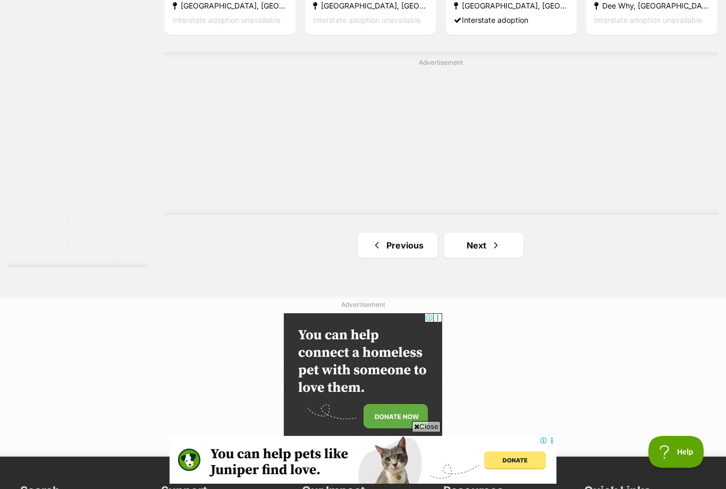
scroll to position [1836, 0]
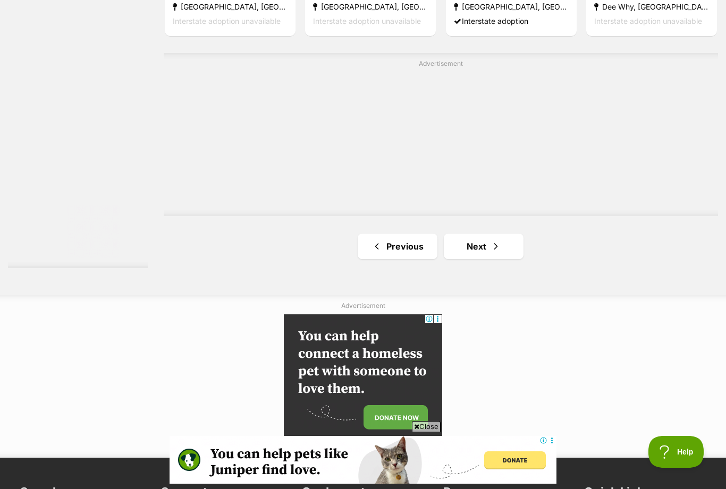
click at [475, 259] on link "Next" at bounding box center [484, 247] width 80 height 26
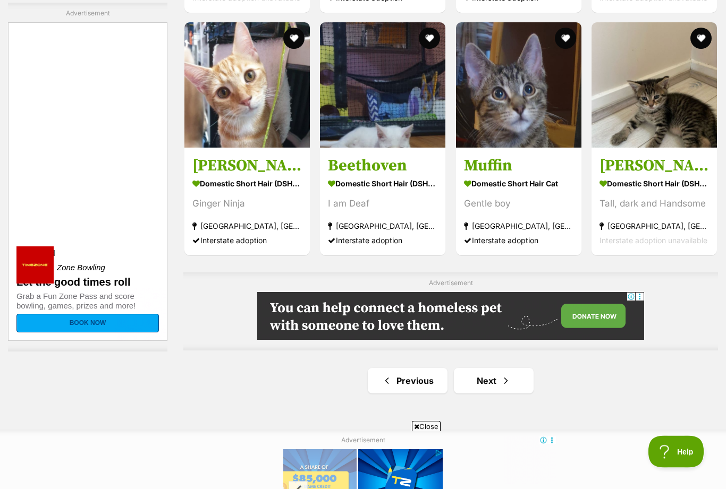
scroll to position [1590, 0]
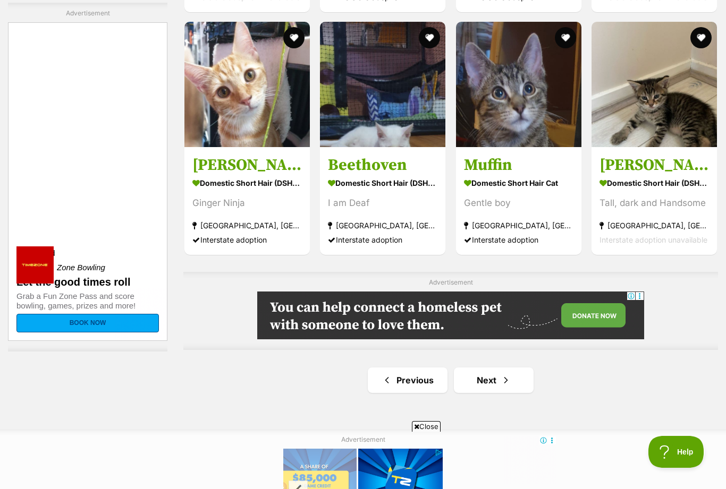
click at [220, 203] on div "Ginger Ninja" at bounding box center [246, 203] width 109 height 14
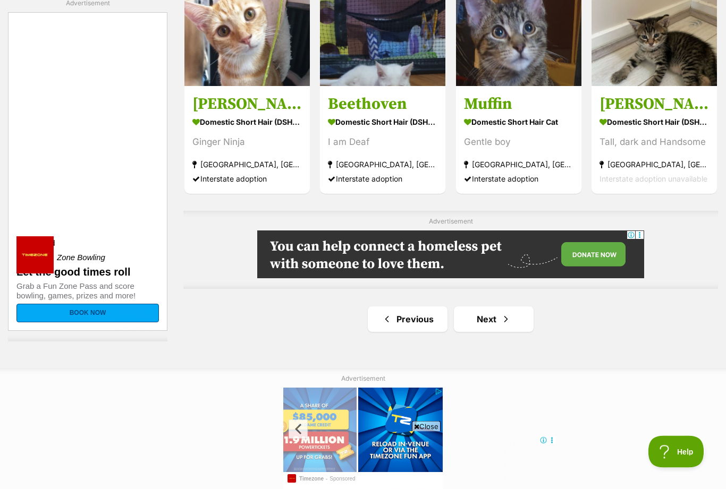
scroll to position [1651, 0]
click at [499, 319] on link "Next" at bounding box center [494, 320] width 80 height 26
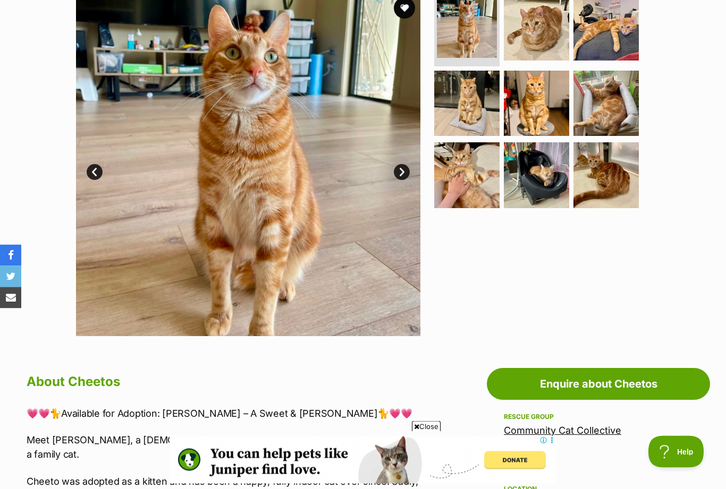
scroll to position [154, 0]
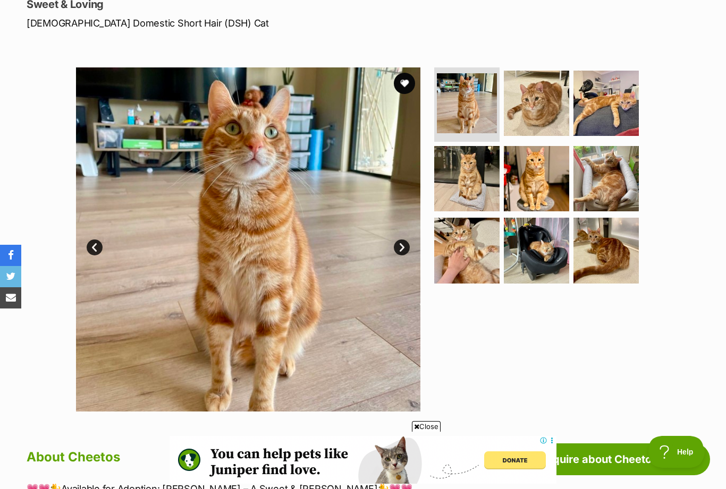
click at [408, 81] on button "favourite" at bounding box center [404, 83] width 21 height 21
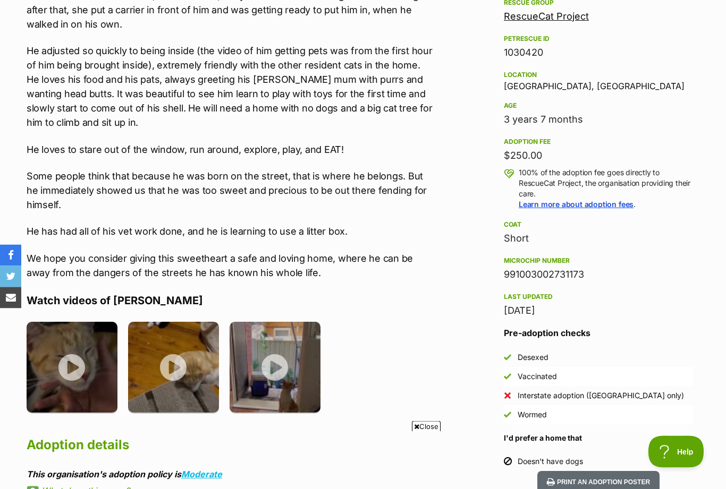
scroll to position [705, 0]
click at [181, 350] on img at bounding box center [173, 367] width 91 height 91
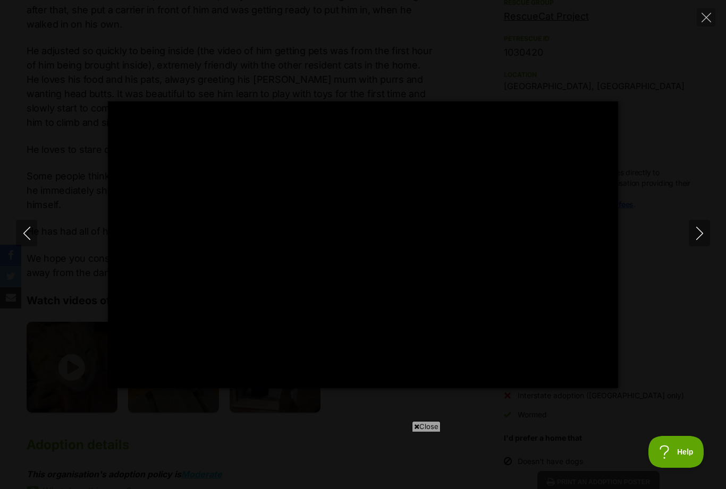
click at [714, 13] on button "Close" at bounding box center [706, 17] width 19 height 19
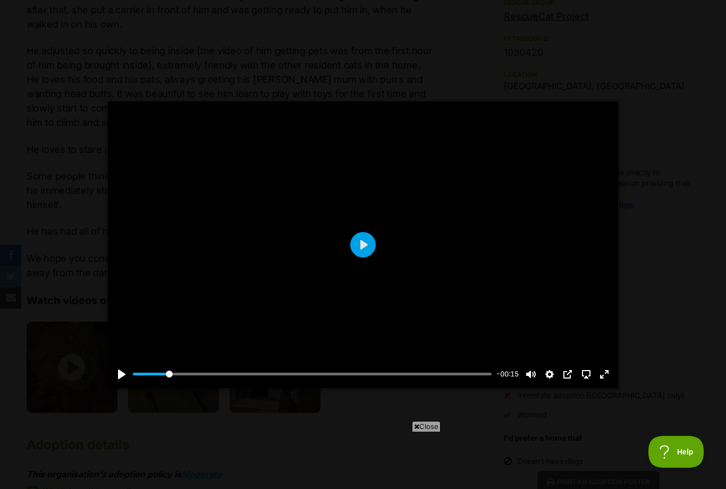
type input "10.65"
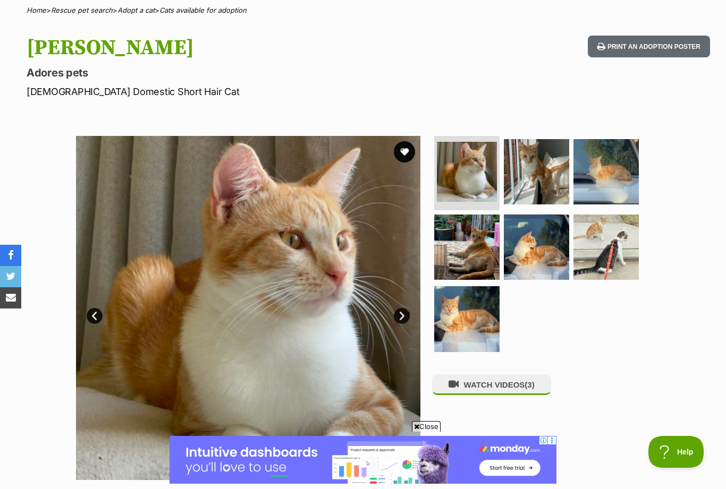
scroll to position [0, 0]
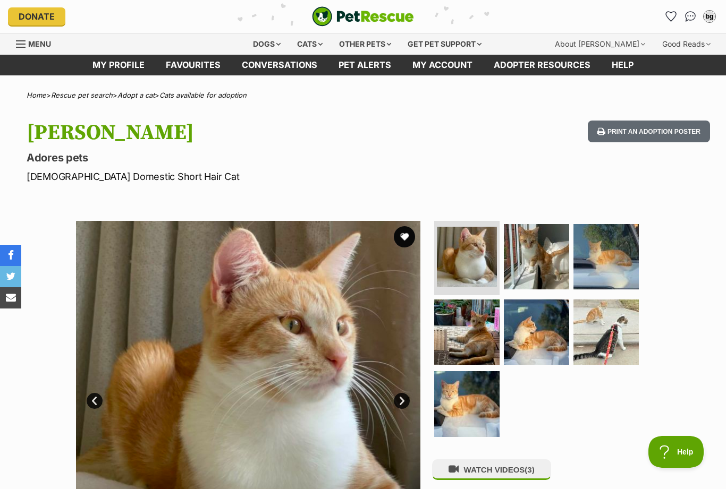
click at [403, 235] on button "favourite" at bounding box center [404, 236] width 21 height 21
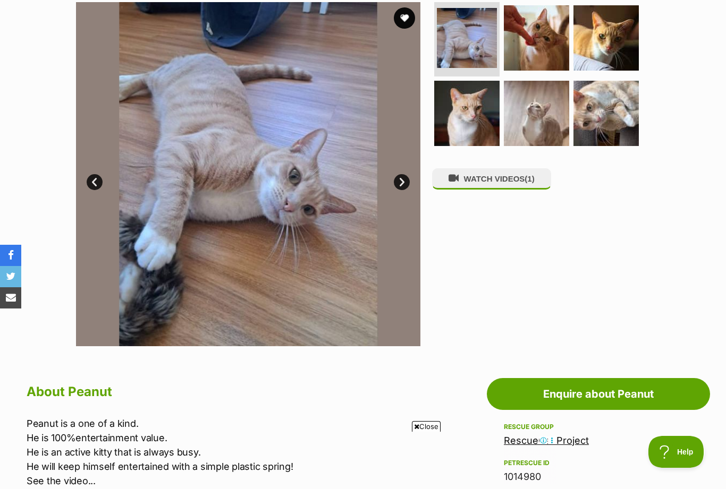
scroll to position [208, 0]
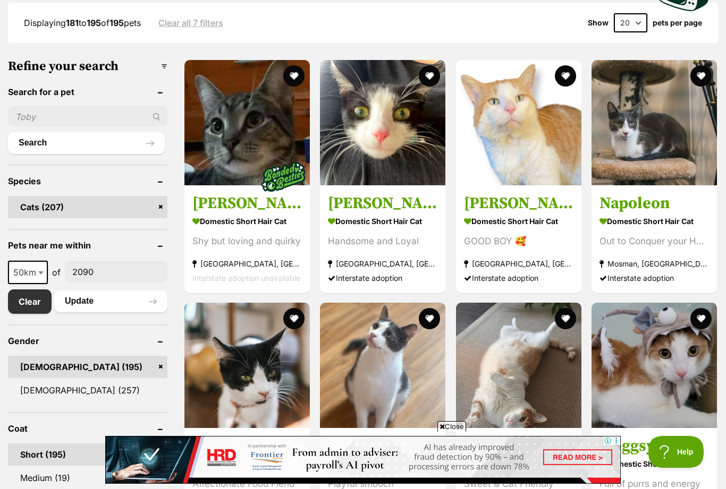
click at [496, 238] on div "GOOD BOY 🥰" at bounding box center [518, 241] width 109 height 14
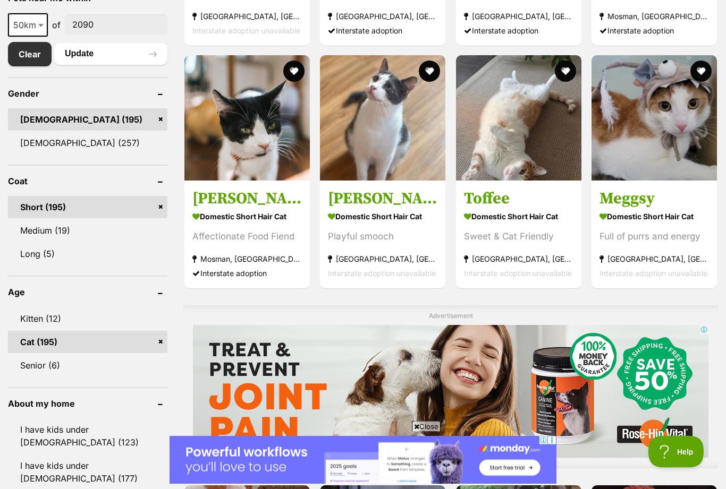
click at [507, 215] on strong "Domestic Short Hair Cat" at bounding box center [518, 216] width 109 height 15
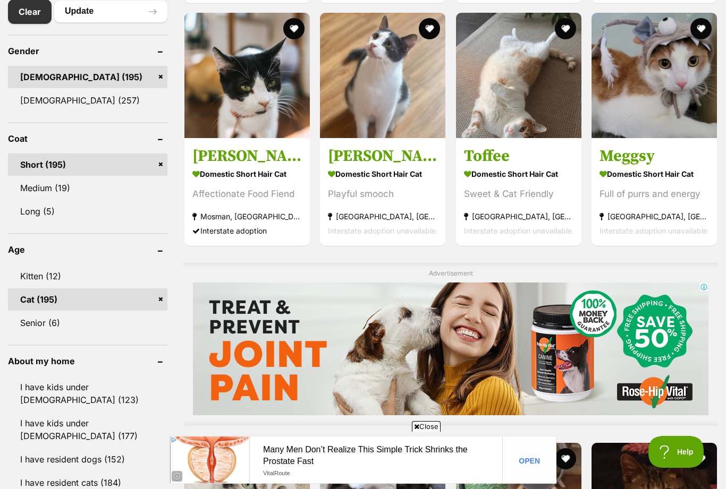
scroll to position [575, 0]
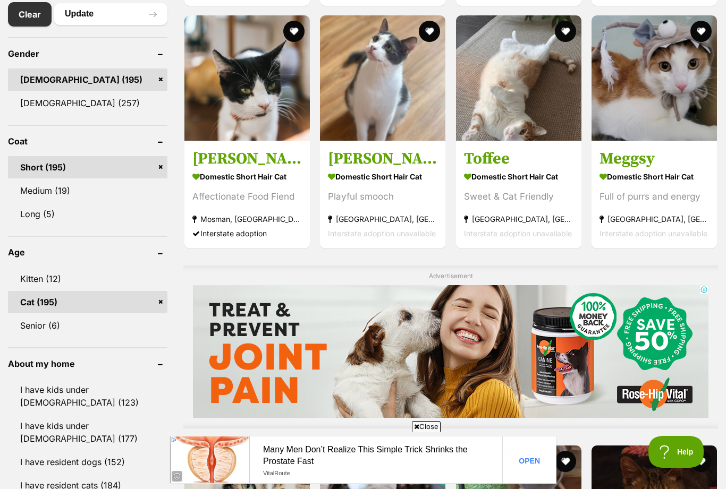
click at [646, 138] on img at bounding box center [653, 77] width 125 height 125
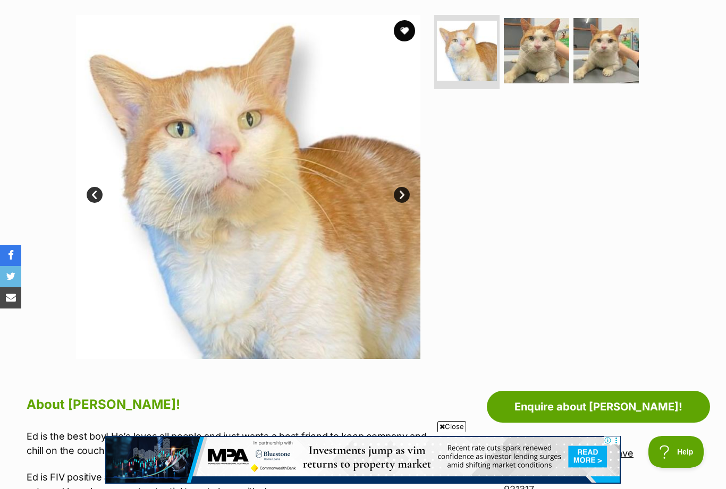
scroll to position [200, 0]
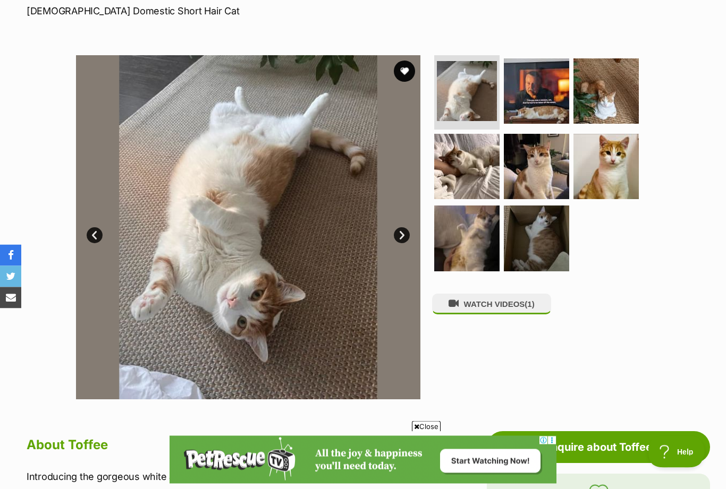
scroll to position [166, 0]
click at [410, 67] on button "favourite" at bounding box center [404, 71] width 21 height 21
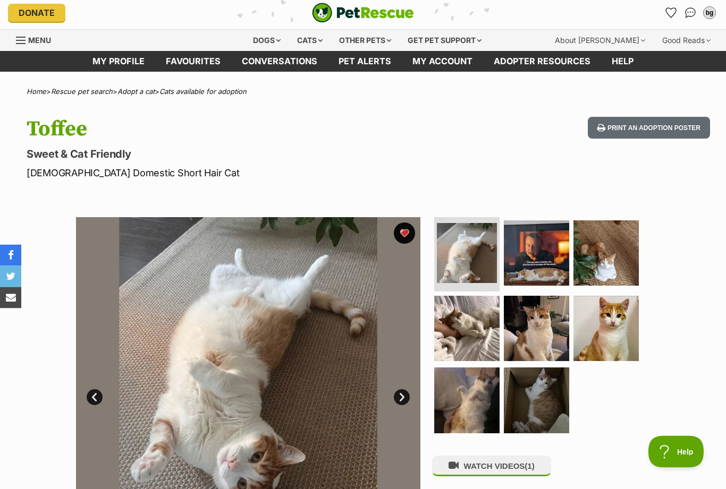
scroll to position [0, 0]
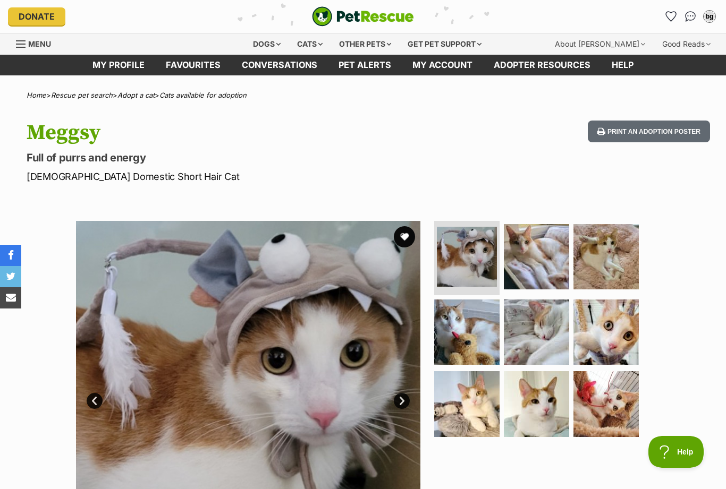
click at [405, 241] on button "favourite" at bounding box center [404, 236] width 21 height 21
click at [667, 16] on icon "Favourites" at bounding box center [671, 17] width 10 height 10
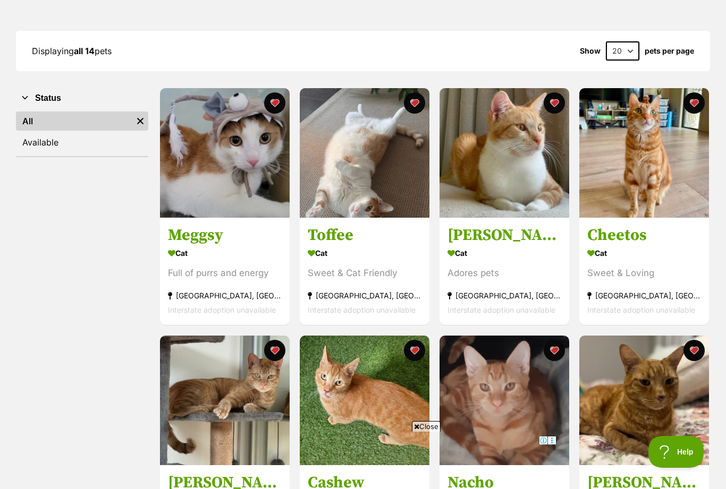
click at [198, 237] on h3 "Meggsy" at bounding box center [225, 236] width 114 height 20
click at [330, 227] on h3 "Toffee" at bounding box center [365, 236] width 114 height 20
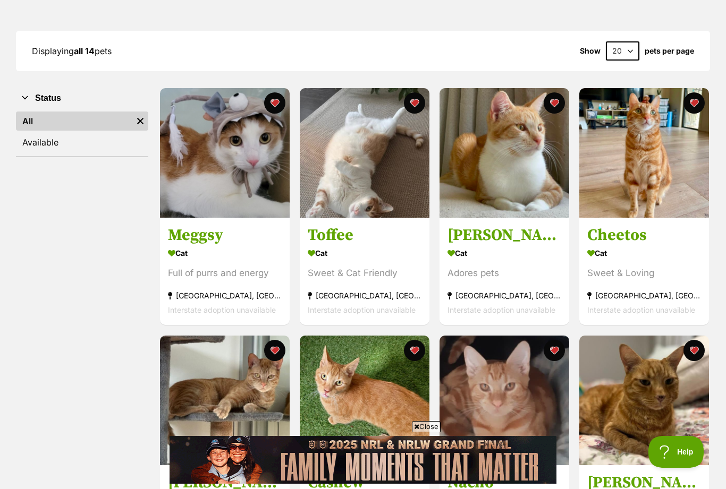
click at [476, 270] on div "Adores pets" at bounding box center [504, 274] width 114 height 14
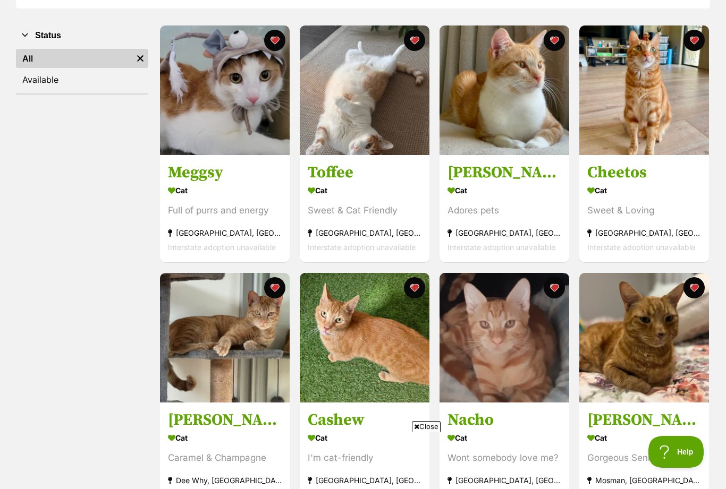
click at [605, 210] on div "Sweet & Loving" at bounding box center [644, 211] width 114 height 14
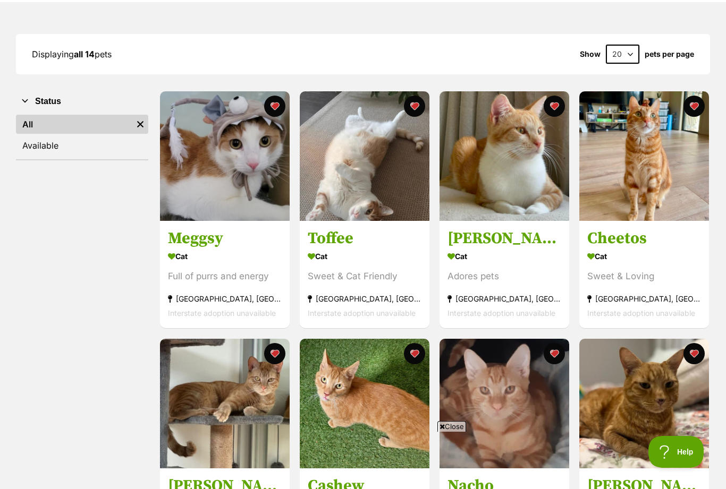
click at [699, 109] on button "favourite" at bounding box center [693, 106] width 21 height 21
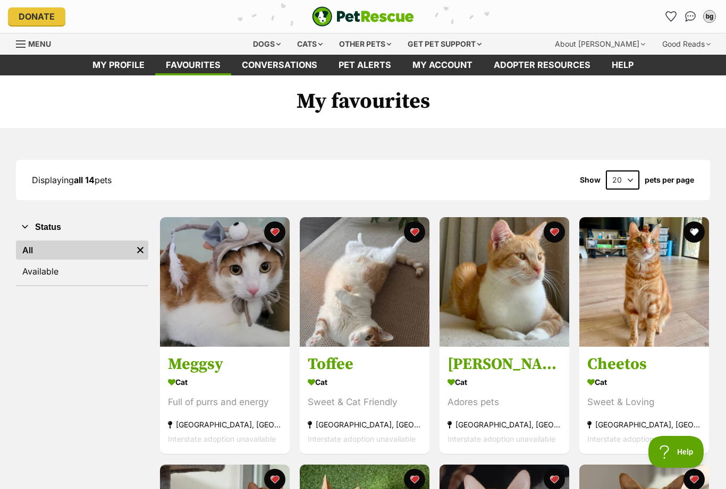
click at [668, 11] on icon "Favourites" at bounding box center [670, 16] width 11 height 11
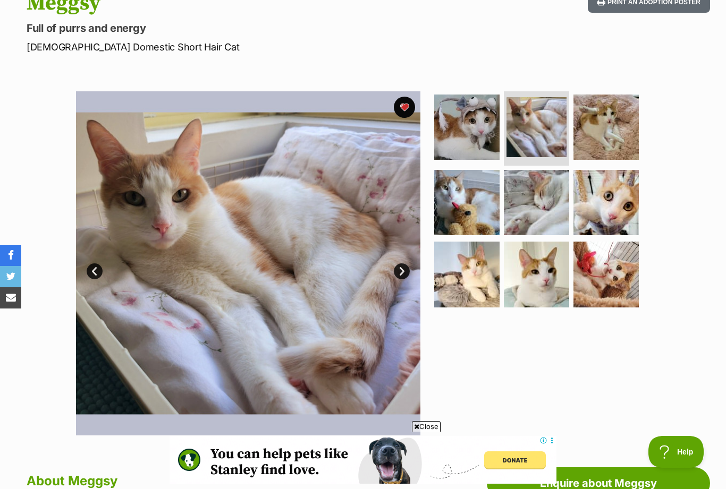
scroll to position [107, 0]
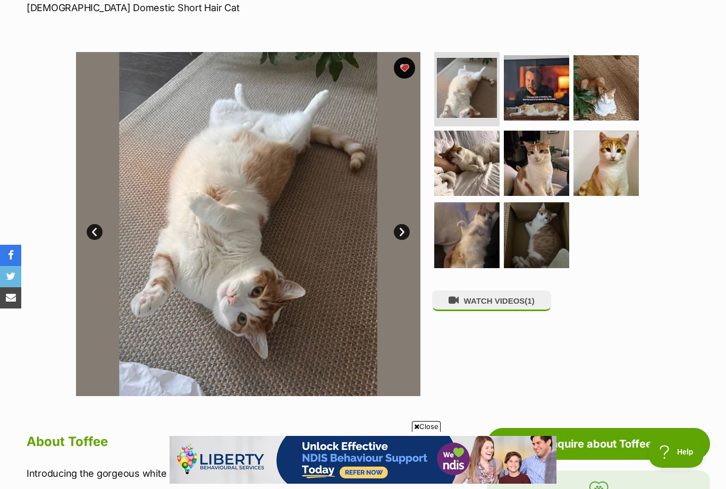
scroll to position [163, 0]
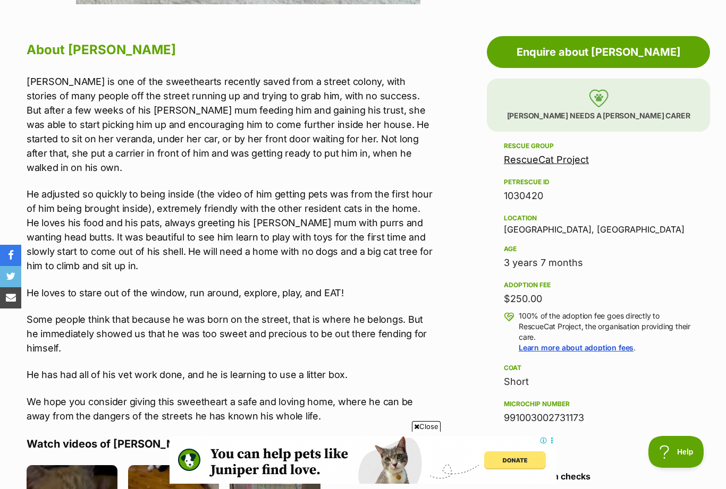
scroll to position [558, 0]
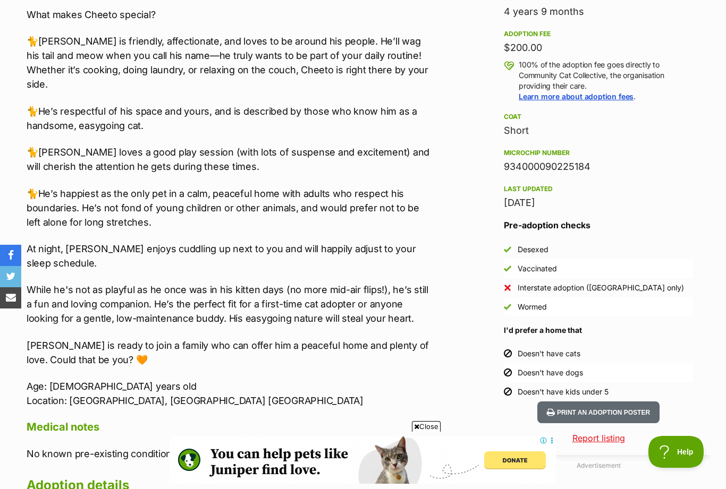
scroll to position [754, 0]
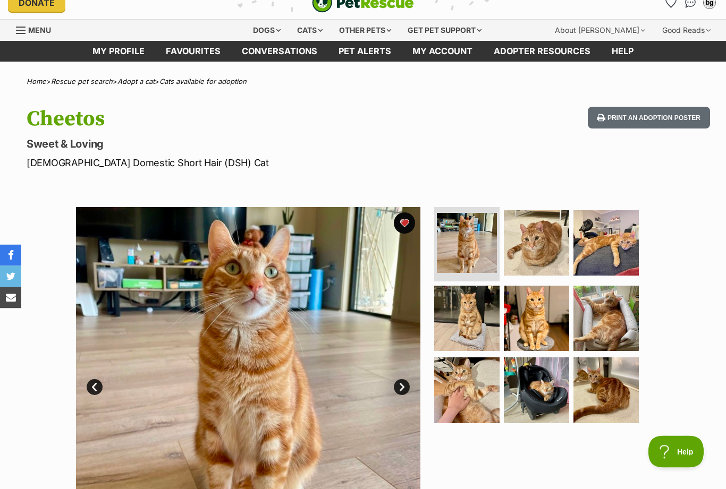
click at [402, 225] on button "favourite" at bounding box center [404, 223] width 21 height 21
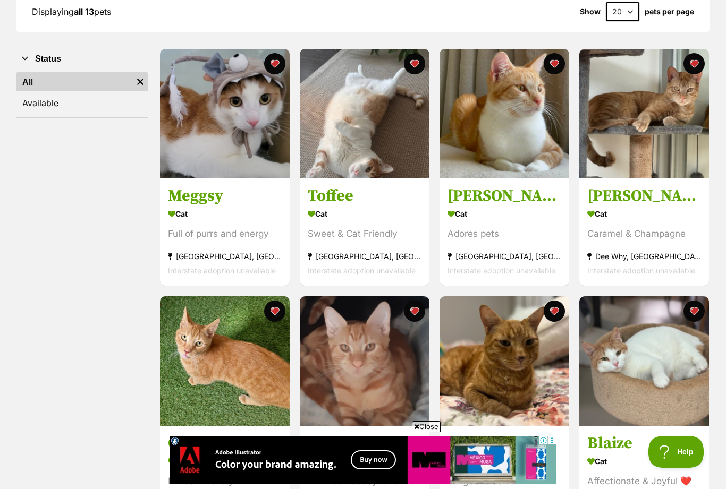
click at [601, 204] on h3 "[PERSON_NAME]" at bounding box center [644, 197] width 114 height 20
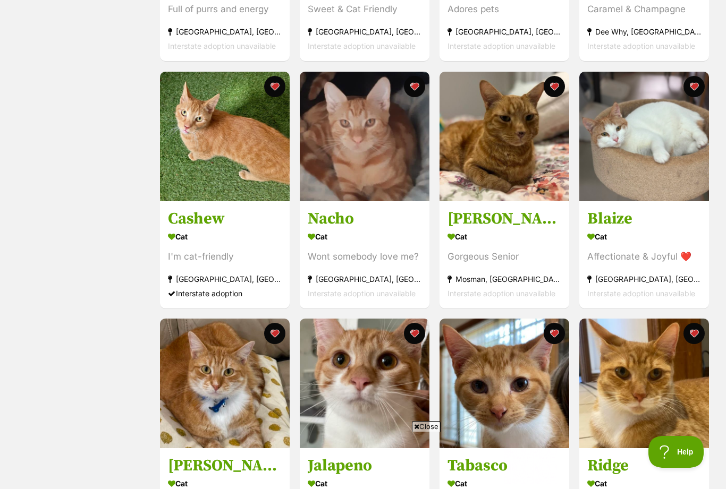
click at [213, 258] on div "I'm cat-friendly" at bounding box center [225, 257] width 114 height 14
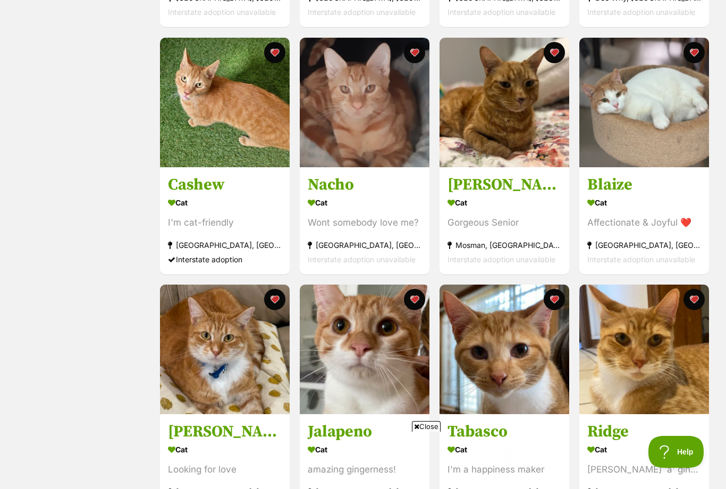
click at [357, 216] on section "Cat Wont somebody love me? Hurstville, NSW Interstate adoption unavailable" at bounding box center [365, 231] width 114 height 72
click at [512, 195] on div "Cat" at bounding box center [504, 202] width 114 height 15
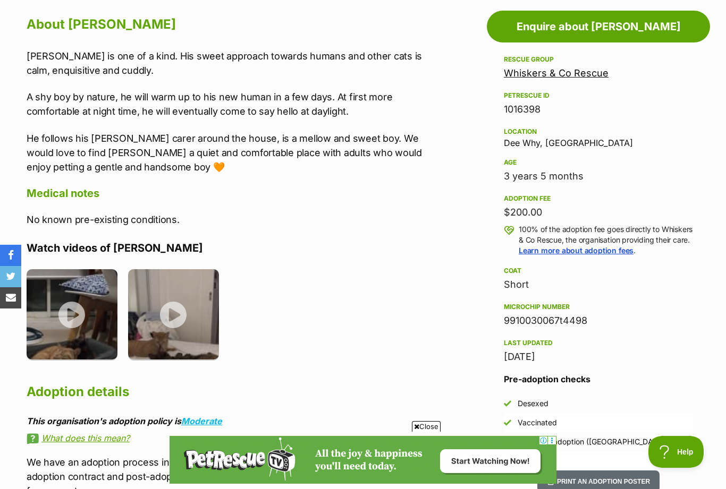
click at [75, 311] on img at bounding box center [72, 314] width 91 height 91
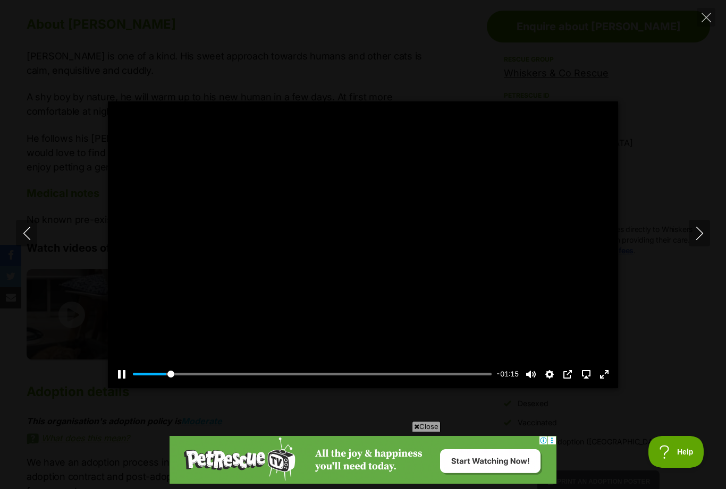
click at [691, 247] on button "Next" at bounding box center [699, 233] width 21 height 27
type input "9.99"
click at [365, 258] on button "Play" at bounding box center [363, 245] width 26 height 26
click at [713, 14] on button "Close" at bounding box center [706, 17] width 19 height 19
type input "5.59"
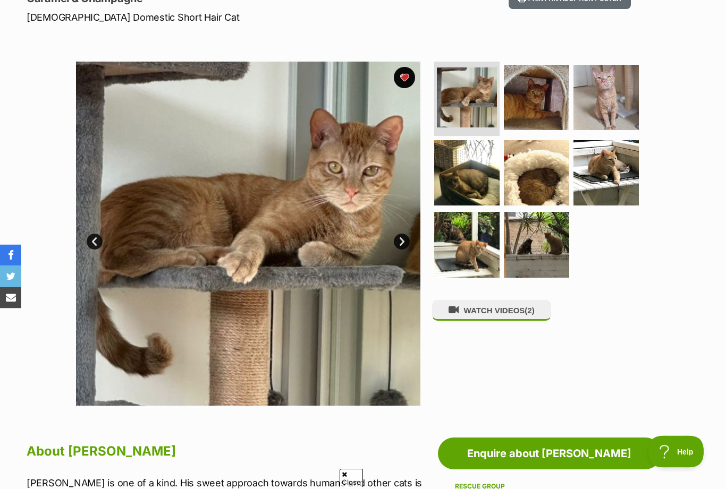
scroll to position [148, 0]
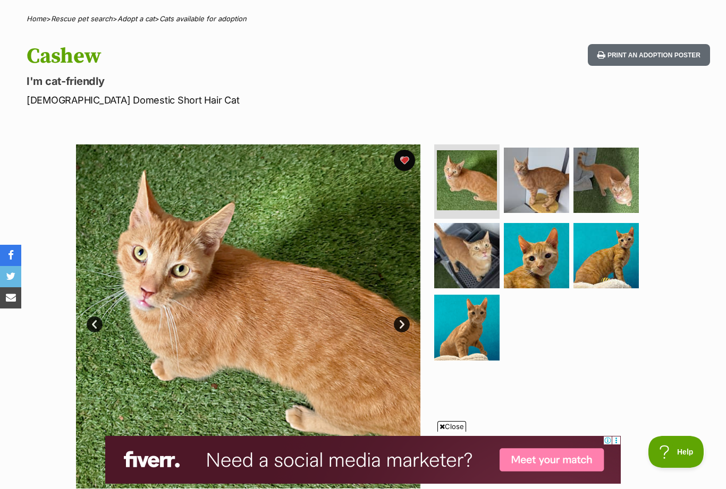
scroll to position [74, 0]
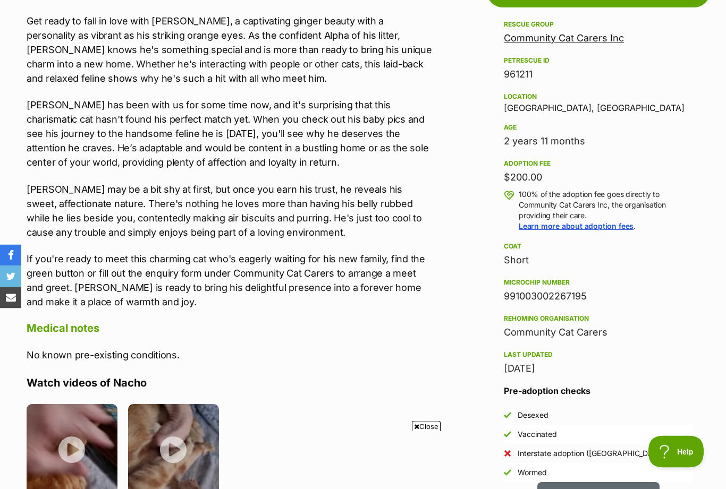
scroll to position [684, 0]
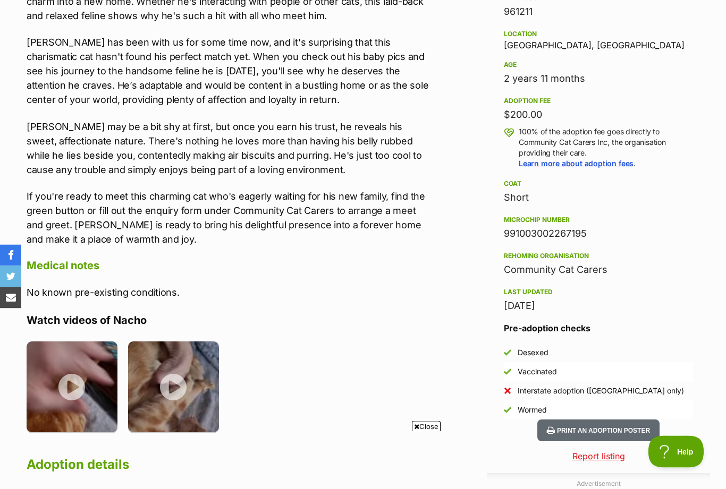
click at [70, 387] on img at bounding box center [72, 387] width 91 height 91
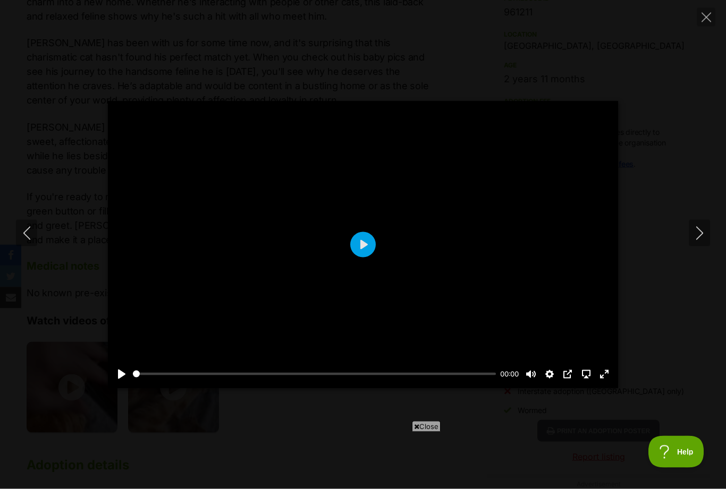
scroll to position [684, 0]
click at [365, 258] on button "Play" at bounding box center [363, 245] width 26 height 26
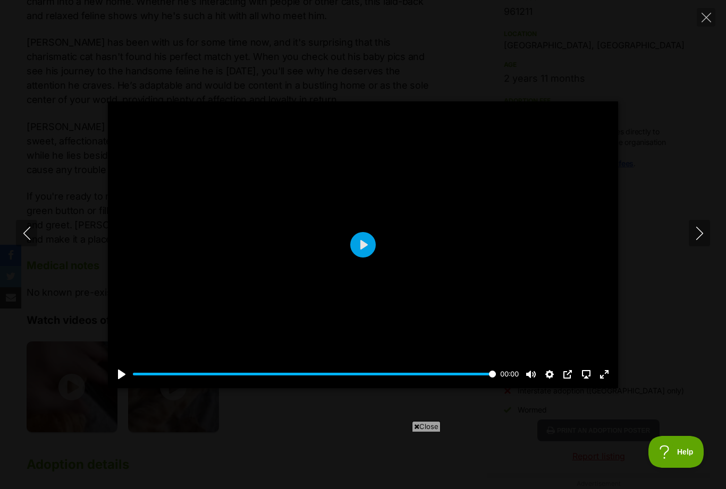
click at [364, 258] on button "Play" at bounding box center [363, 245] width 26 height 26
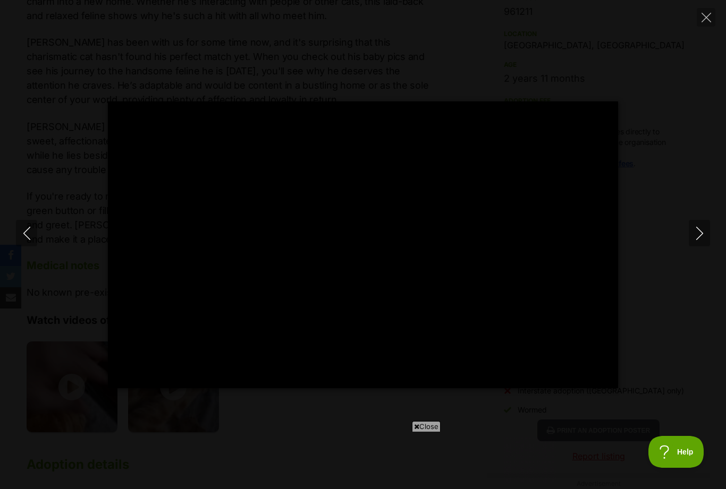
scroll to position [0, 0]
click at [702, 240] on icon "Next" at bounding box center [699, 233] width 13 height 13
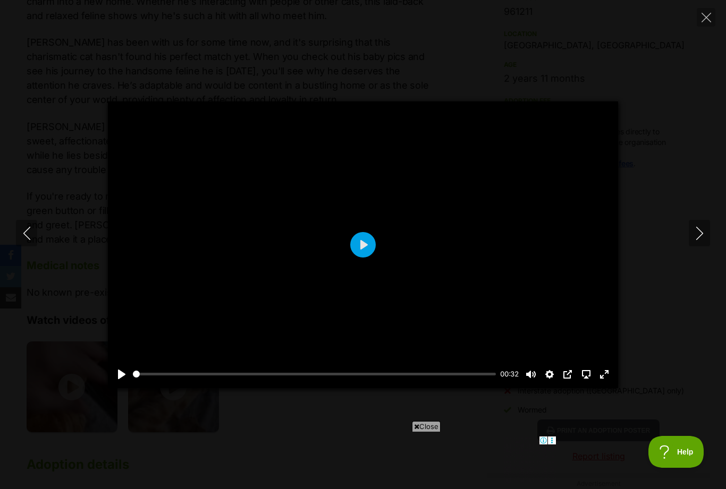
type input "100"
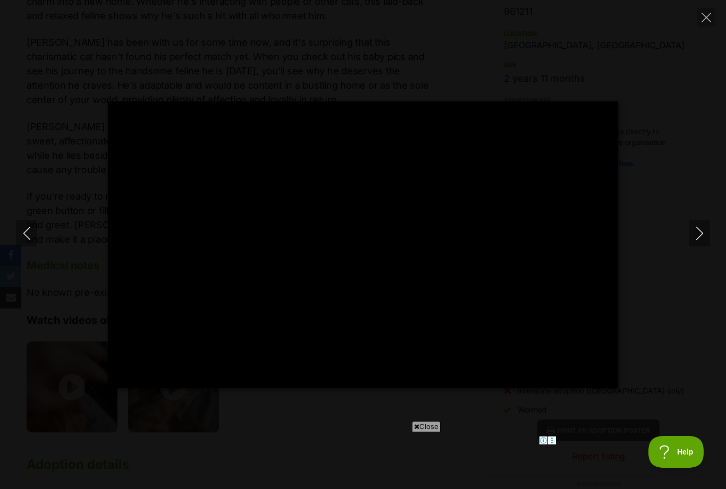
click at [708, 14] on icon "Close" at bounding box center [706, 18] width 10 height 10
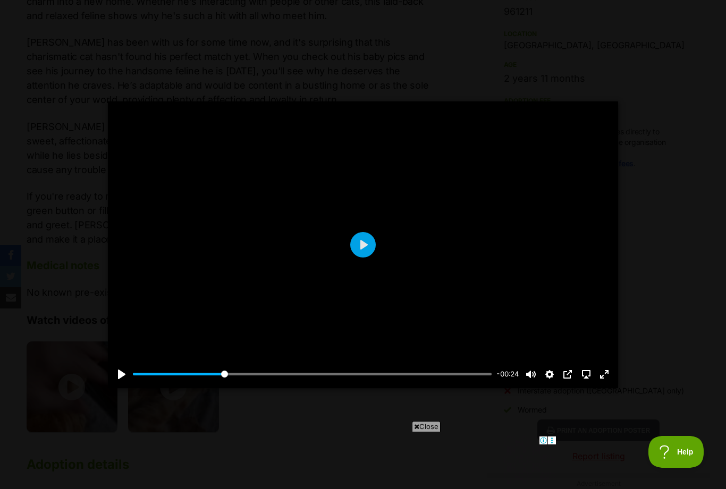
type input "25.47"
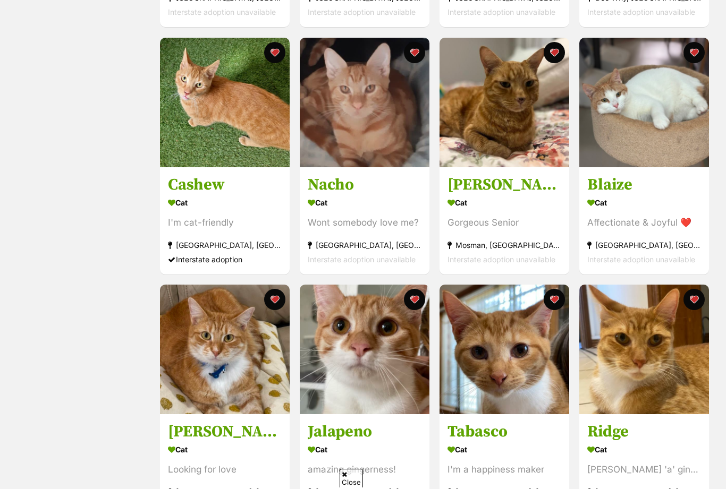
click at [689, 57] on button "favourite" at bounding box center [693, 52] width 21 height 21
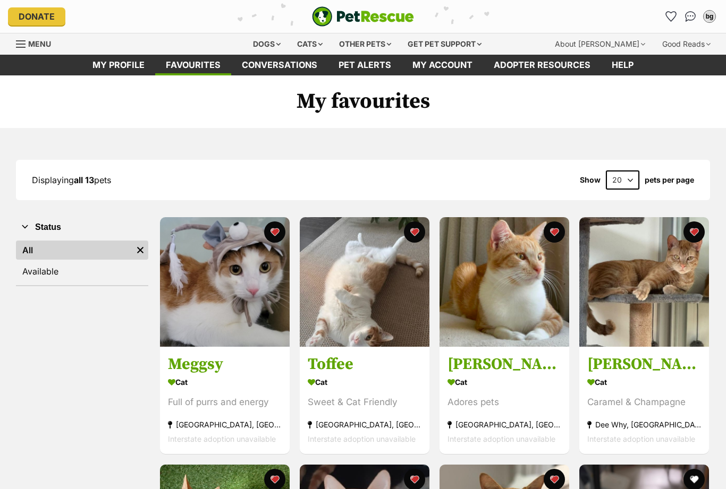
click at [665, 15] on icon "Favourites" at bounding box center [670, 16] width 11 height 11
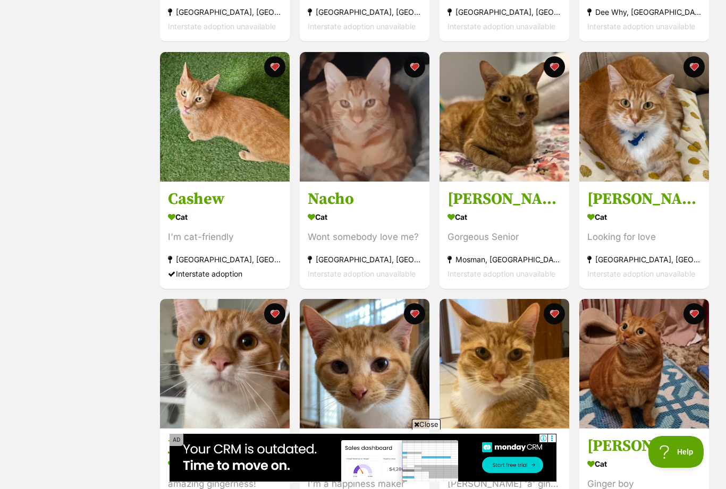
scroll to position [412, 0]
click at [633, 213] on div "Cat" at bounding box center [644, 217] width 114 height 15
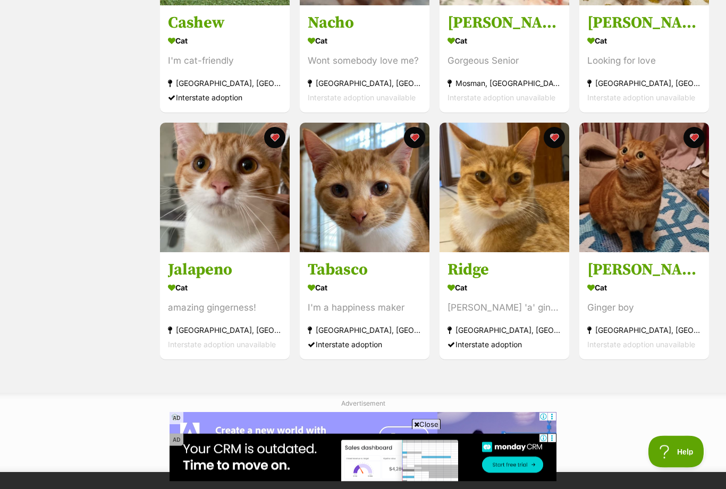
scroll to position [590, 0]
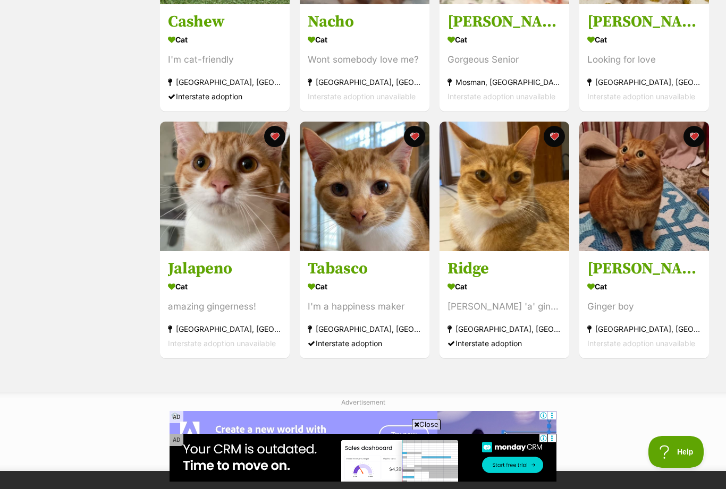
click at [225, 306] on div "amazing gingerness!" at bounding box center [225, 307] width 114 height 14
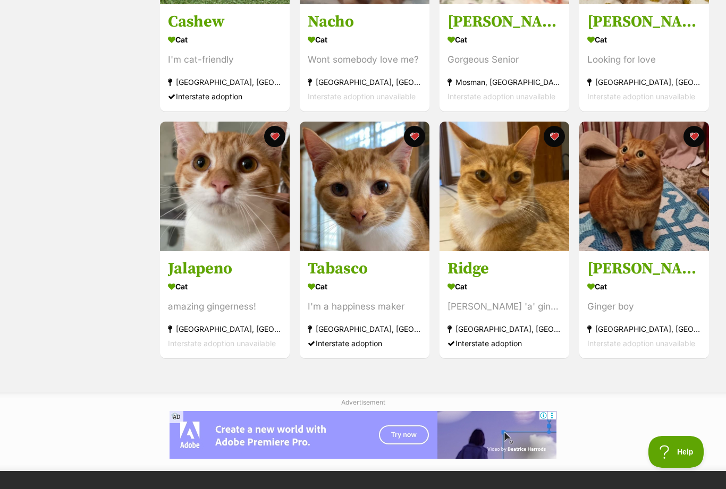
scroll to position [624, 0]
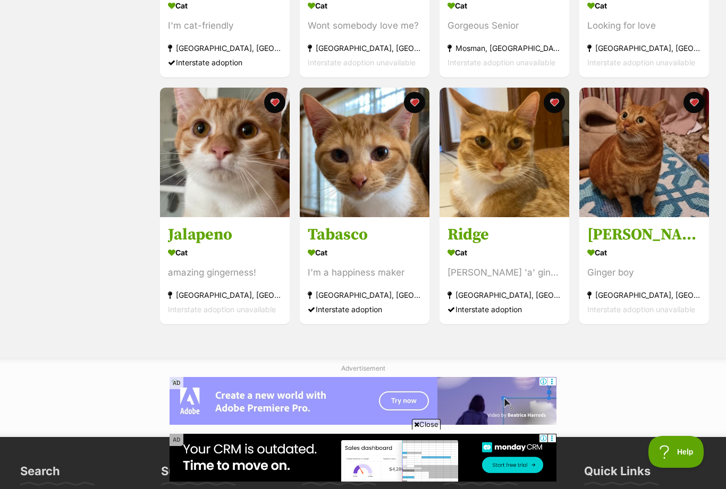
click at [380, 215] on img at bounding box center [365, 153] width 130 height 130
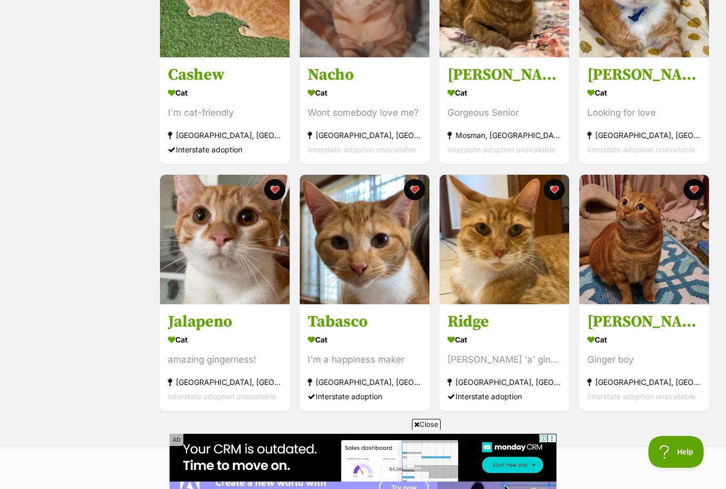
scroll to position [521, 0]
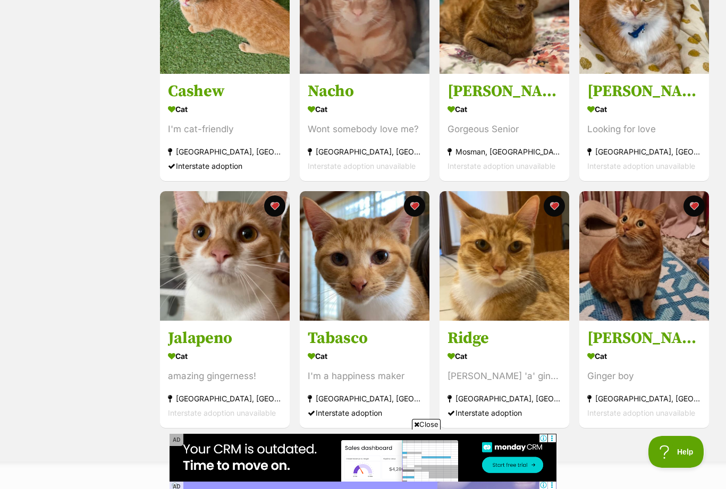
click at [417, 213] on button "favourite" at bounding box center [414, 206] width 21 height 21
click at [276, 207] on button "favourite" at bounding box center [274, 206] width 21 height 21
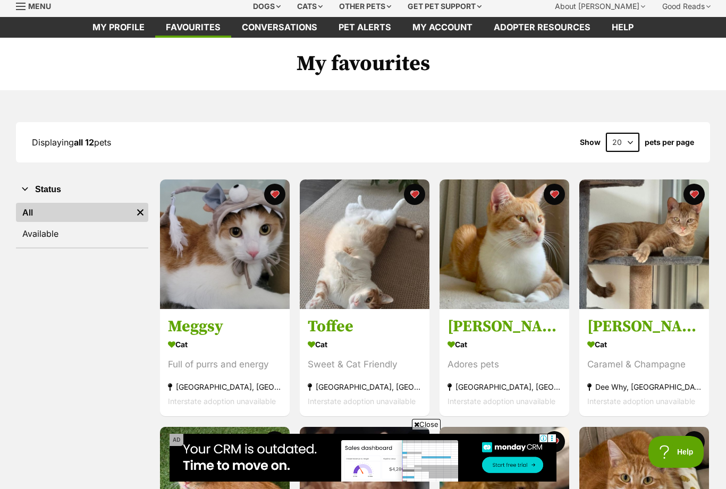
scroll to position [0, 0]
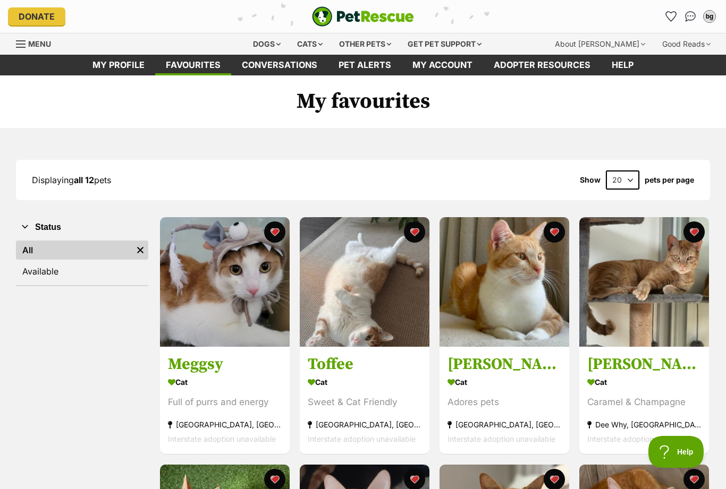
click at [665, 16] on icon "Favourites" at bounding box center [670, 16] width 11 height 11
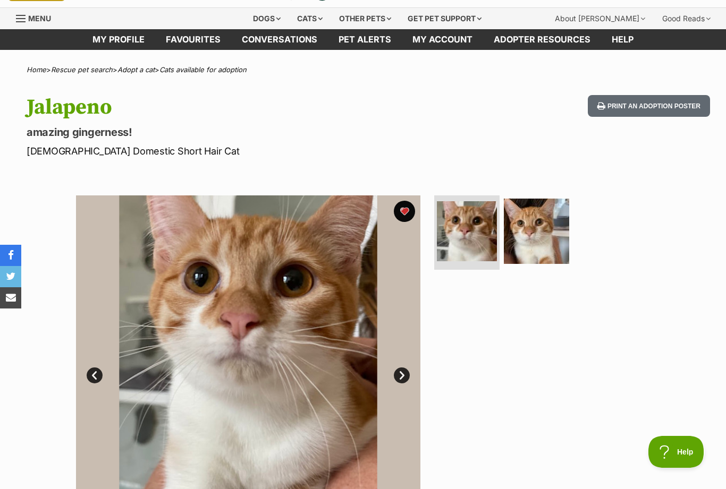
scroll to position [22, 0]
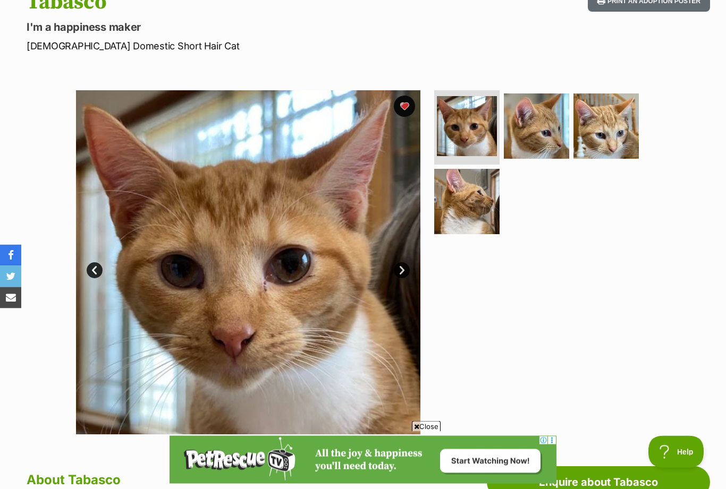
scroll to position [125, 0]
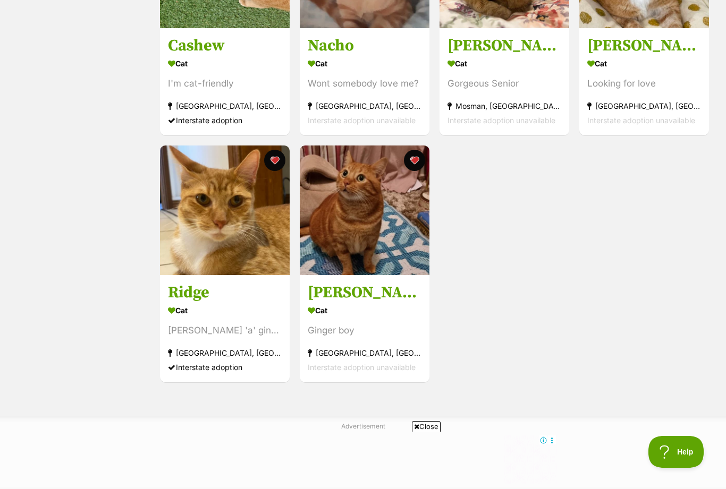
click at [368, 298] on h3 "Leonardo" at bounding box center [365, 293] width 114 height 20
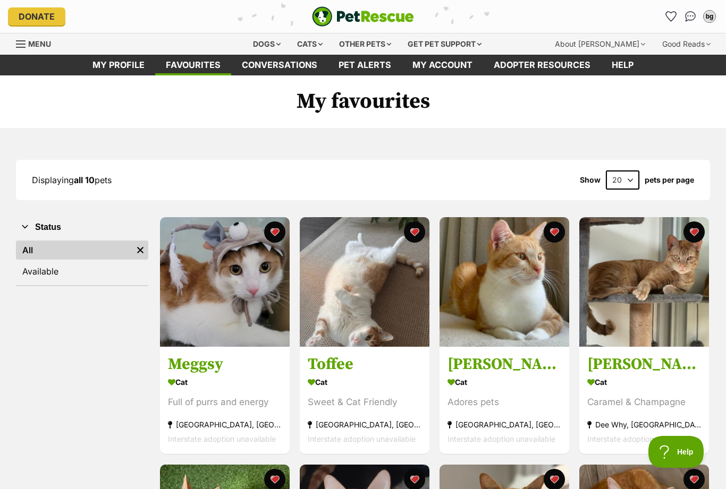
scroll to position [600, 0]
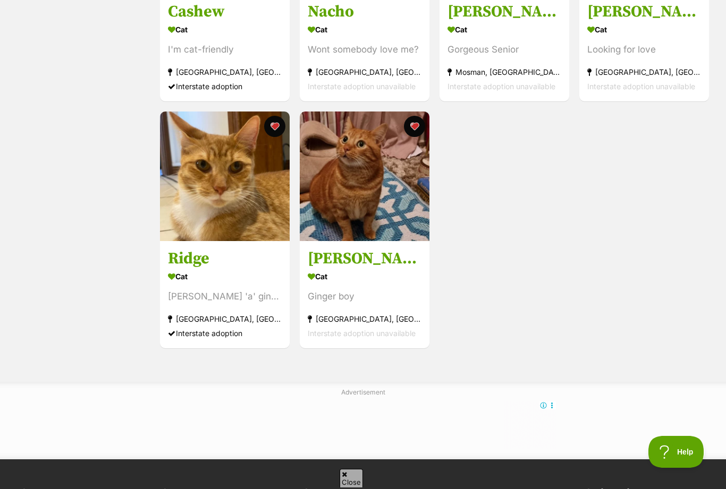
click at [240, 246] on link "Ridge Cat Hunk 'a' ginger love Ermington, NSW Interstate adoption" at bounding box center [225, 295] width 130 height 108
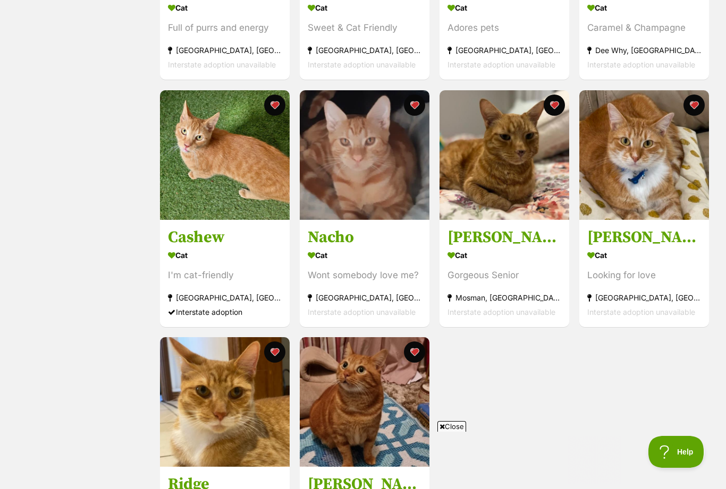
scroll to position [0, 0]
click at [375, 278] on div "Wont somebody love me?" at bounding box center [365, 275] width 114 height 14
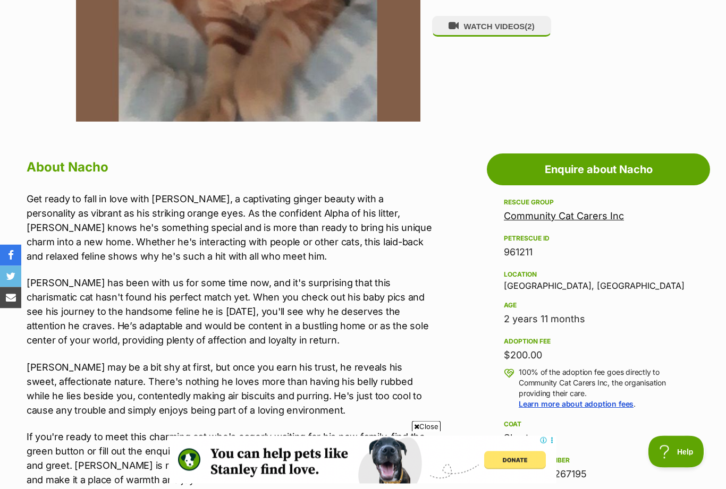
scroll to position [445, 0]
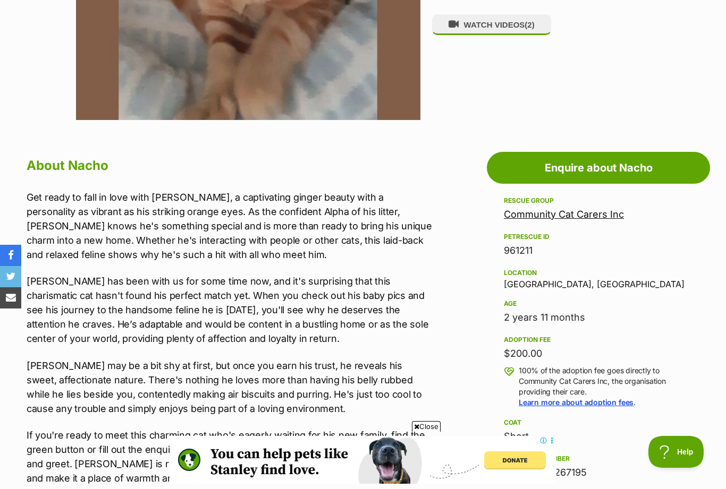
click at [600, 172] on link "Enquire about Nacho" at bounding box center [598, 168] width 223 height 32
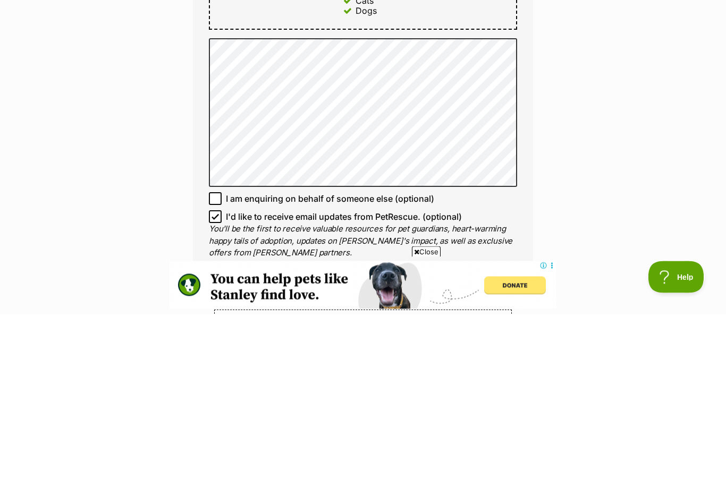
click at [219, 386] on input "I'd like to receive email updates from PetRescue. (optional)" at bounding box center [215, 392] width 13 height 13
checkbox input "false"
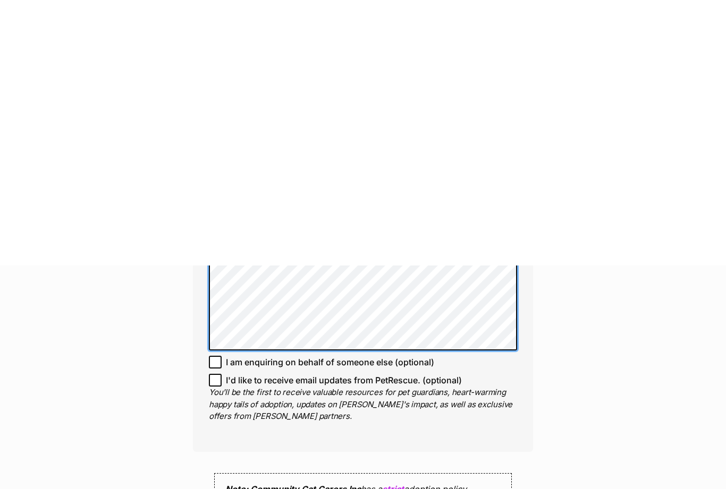
scroll to position [817, 0]
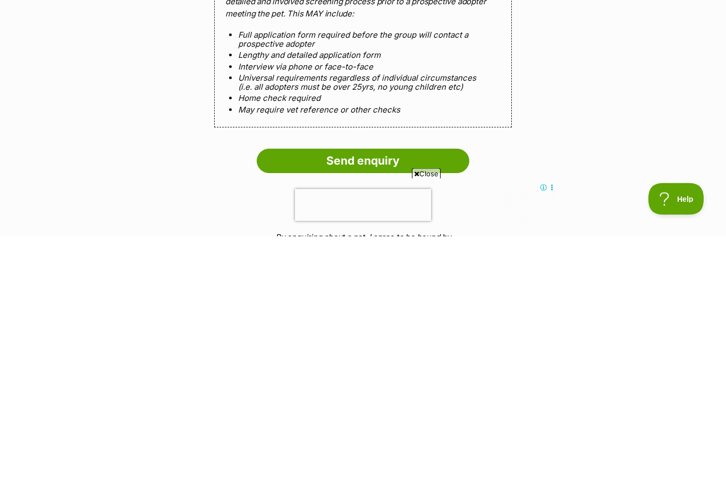
click at [379, 402] on input "Send enquiry" at bounding box center [363, 414] width 213 height 24
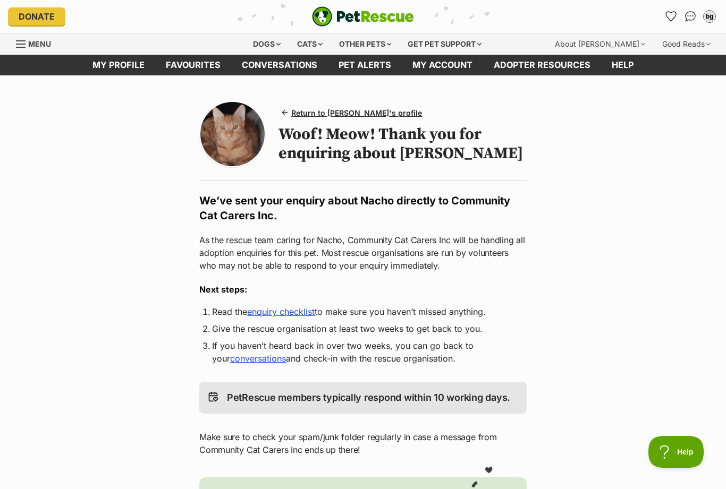
click at [293, 317] on link "enquiry checklist" at bounding box center [280, 312] width 67 height 11
click at [671, 14] on icon "Favourites" at bounding box center [671, 17] width 10 height 10
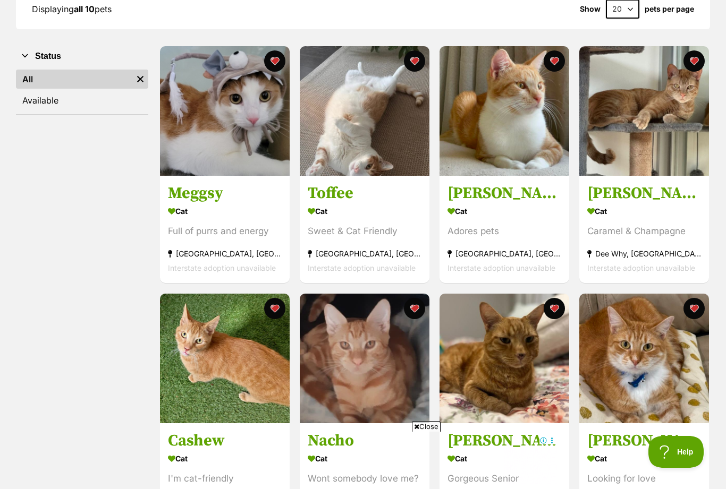
click at [646, 201] on h3 "[PERSON_NAME]" at bounding box center [644, 194] width 114 height 20
